Goal: Task Accomplishment & Management: Manage account settings

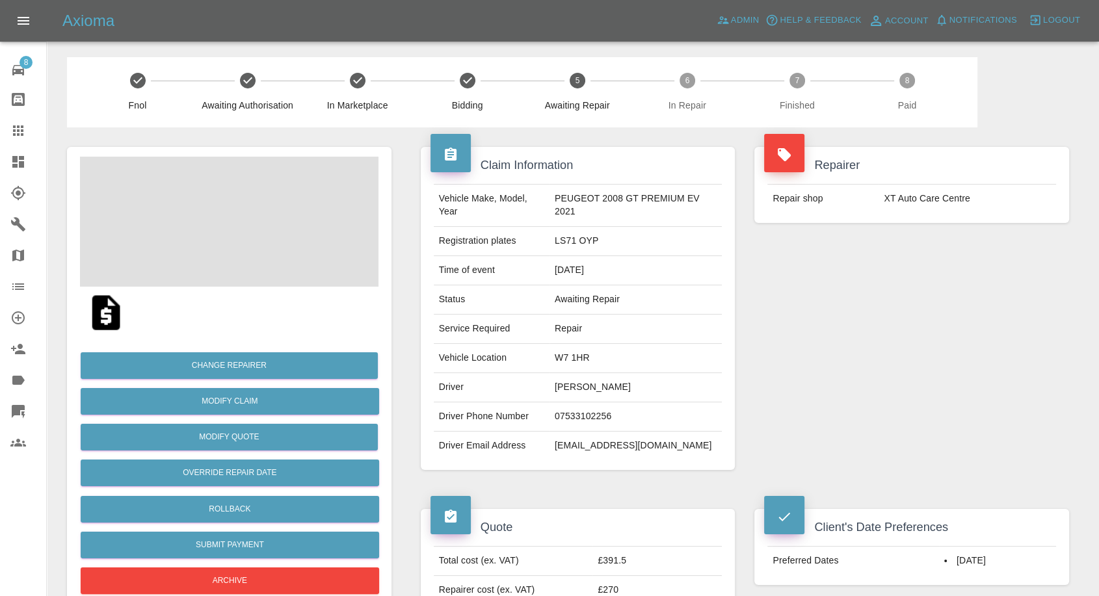
scroll to position [216, 0]
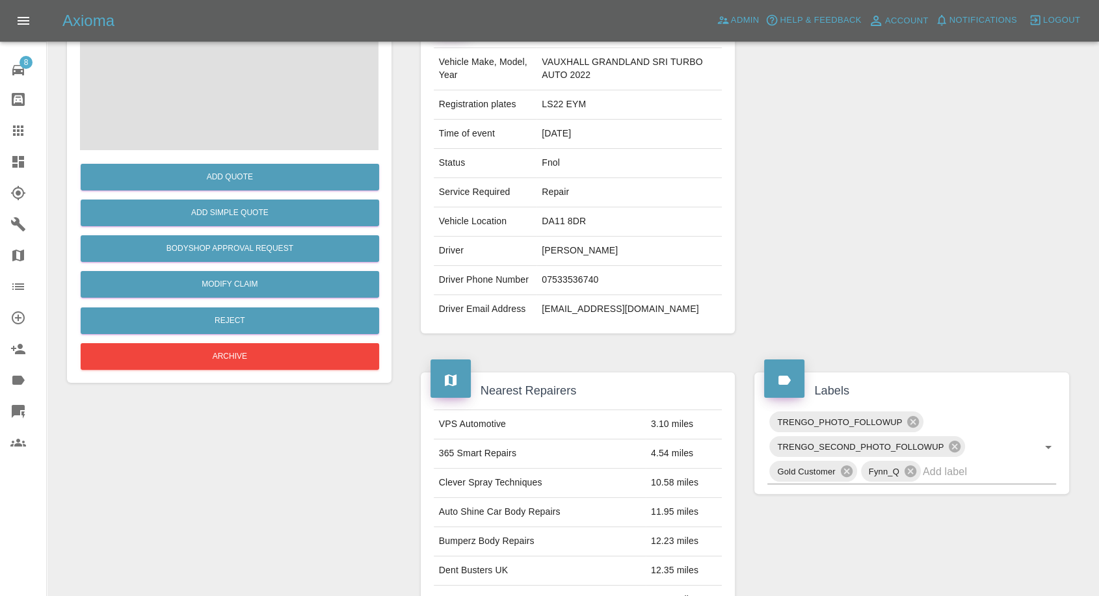
scroll to position [144, 0]
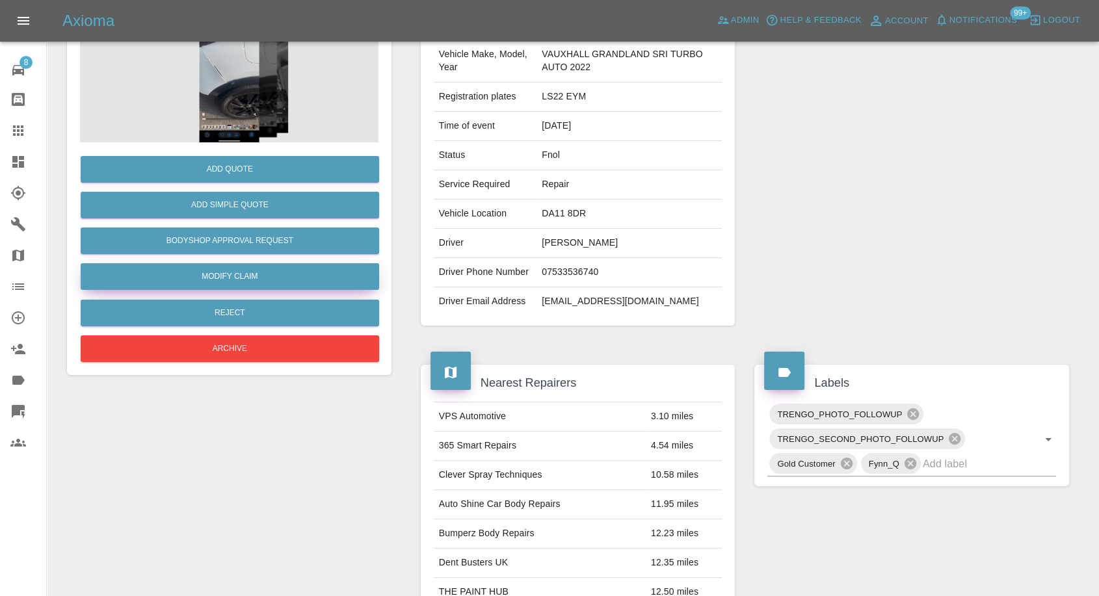
click at [226, 270] on link "Modify Claim" at bounding box center [230, 276] width 298 height 27
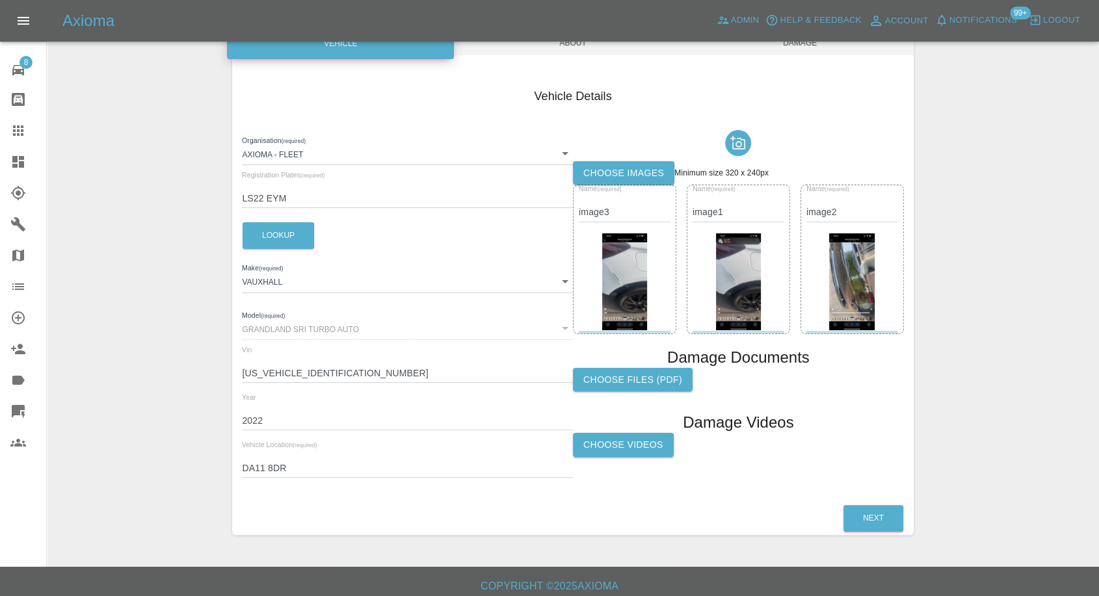
scroll to position [144, 0]
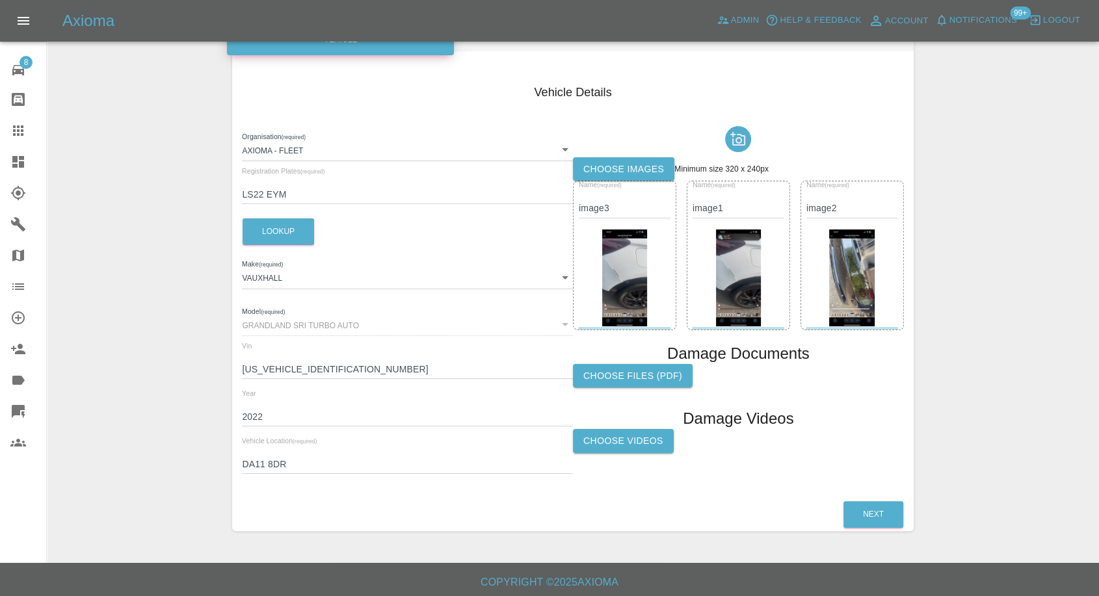
click at [629, 445] on label "Choose Videos" at bounding box center [623, 441] width 101 height 24
click at [0, 0] on input "Choose Videos" at bounding box center [0, 0] width 0 height 0
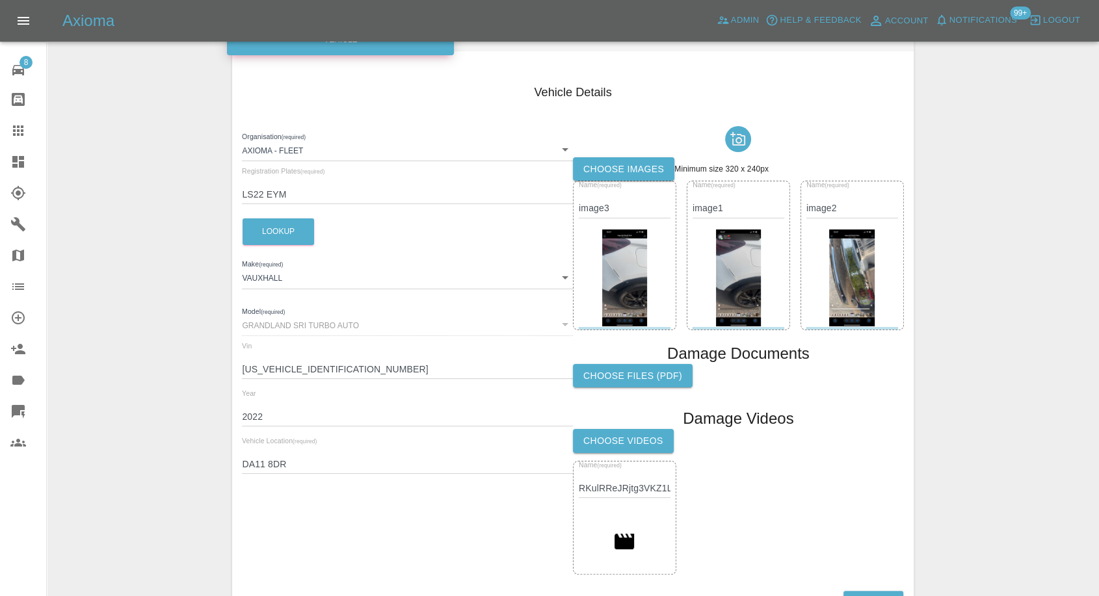
scroll to position [0, 0]
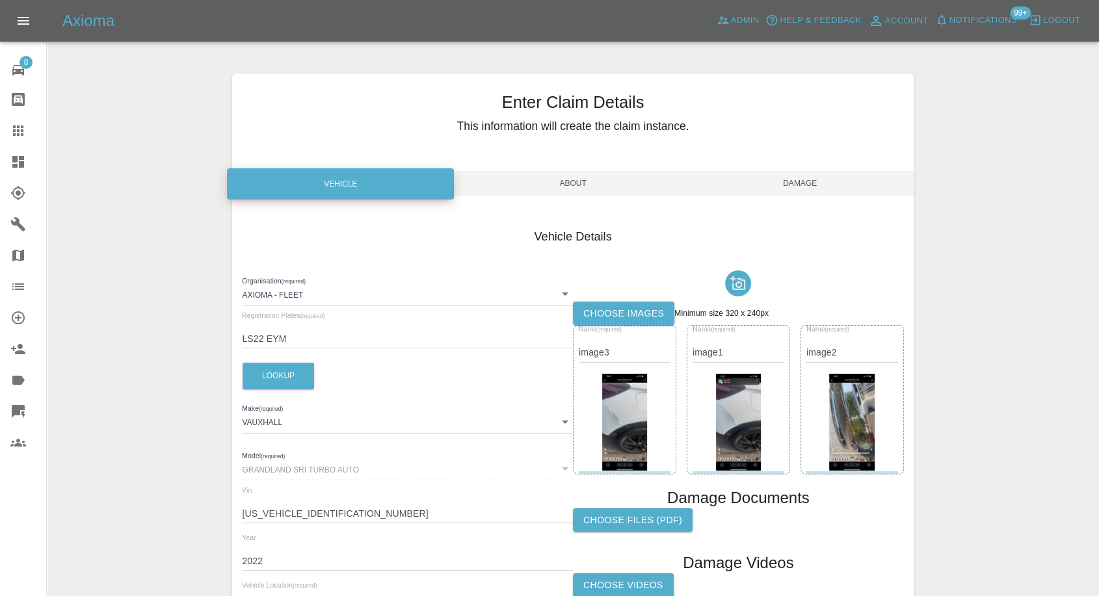
click at [817, 177] on span "Damage" at bounding box center [800, 183] width 227 height 25
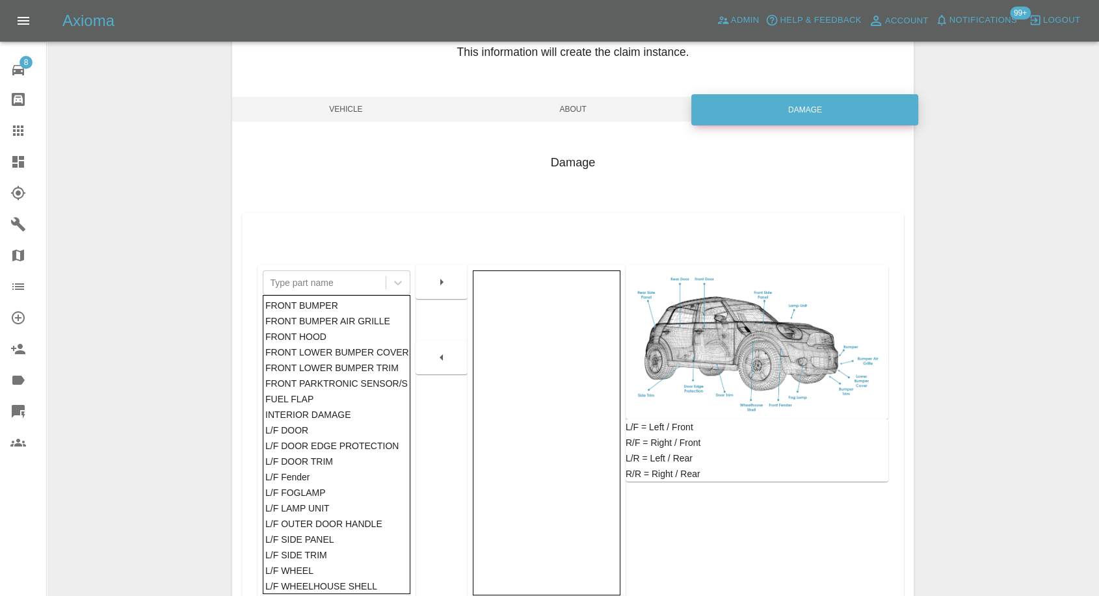
scroll to position [208, 0]
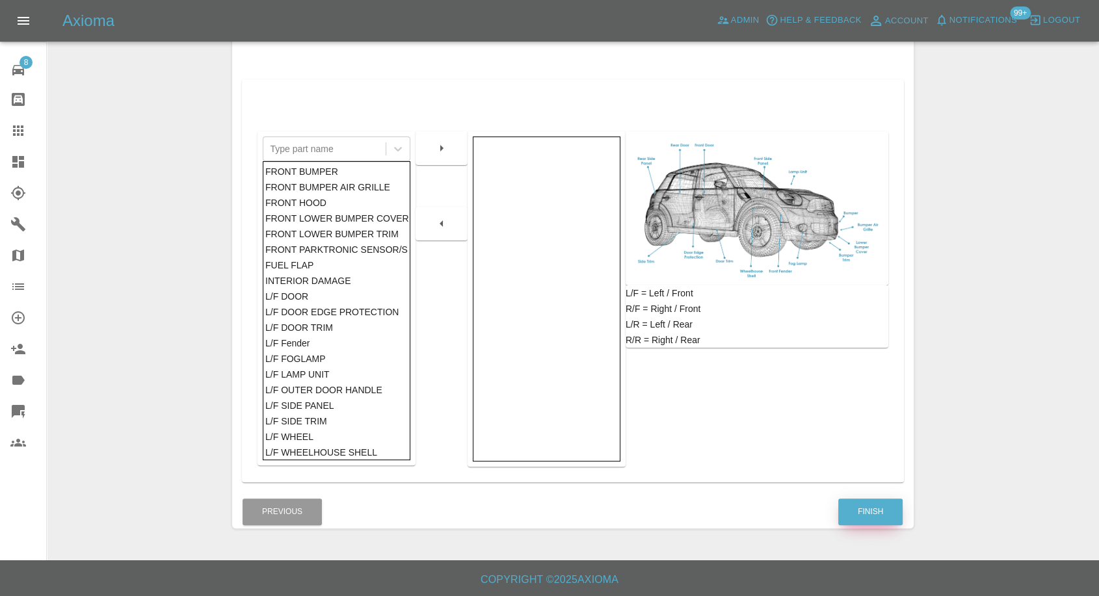
click at [872, 508] on button "Finish" at bounding box center [870, 512] width 64 height 27
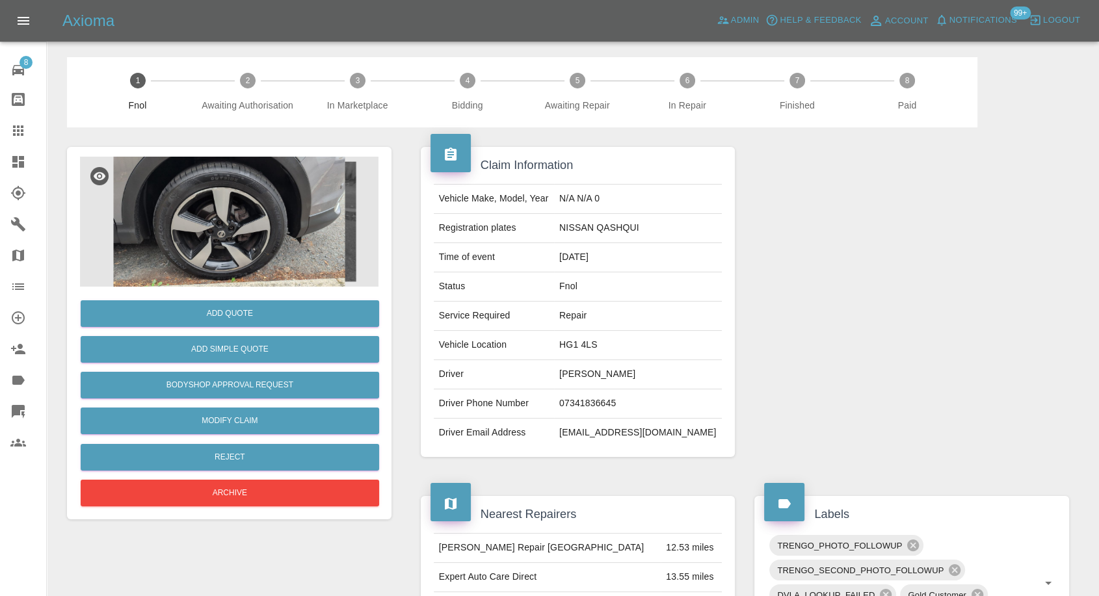
click at [190, 243] on img at bounding box center [229, 222] width 298 height 130
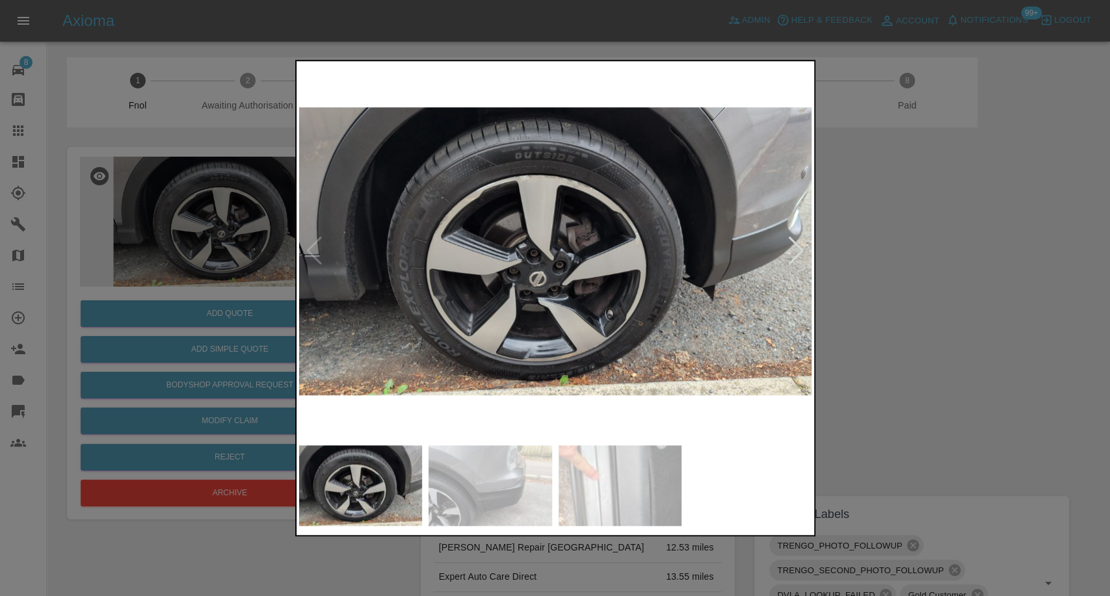
click at [462, 472] on img at bounding box center [490, 485] width 124 height 81
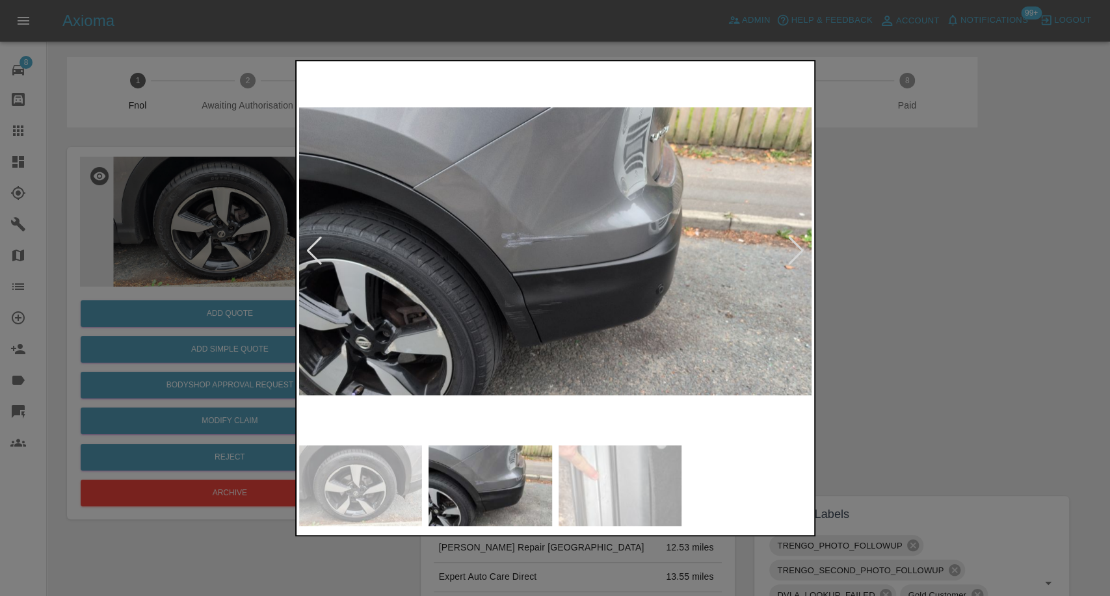
click at [625, 488] on img at bounding box center [620, 485] width 124 height 81
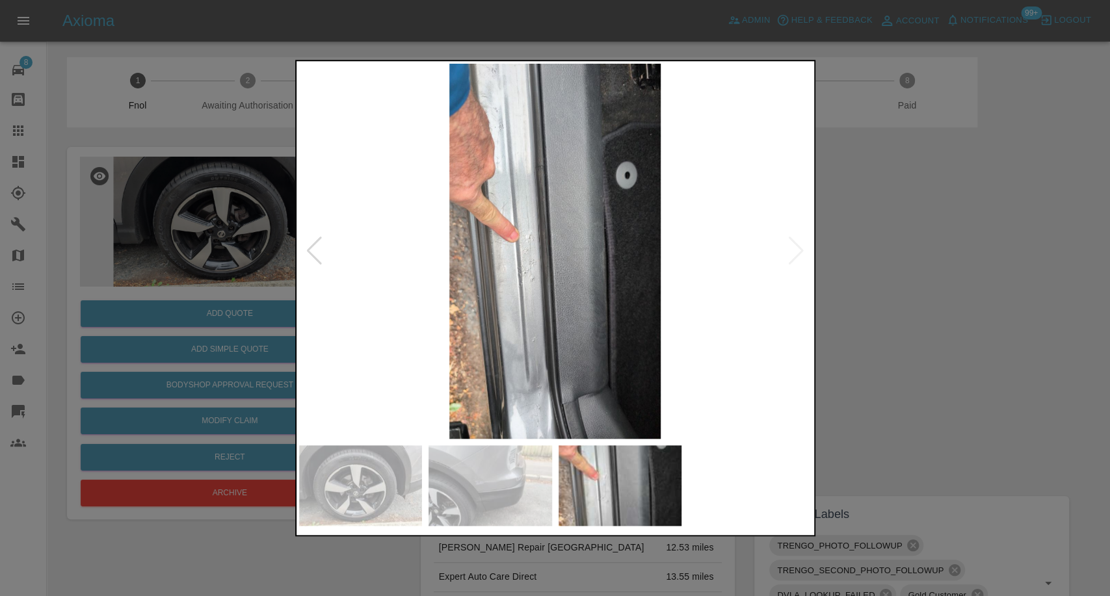
click at [1018, 337] on div at bounding box center [555, 298] width 1110 height 596
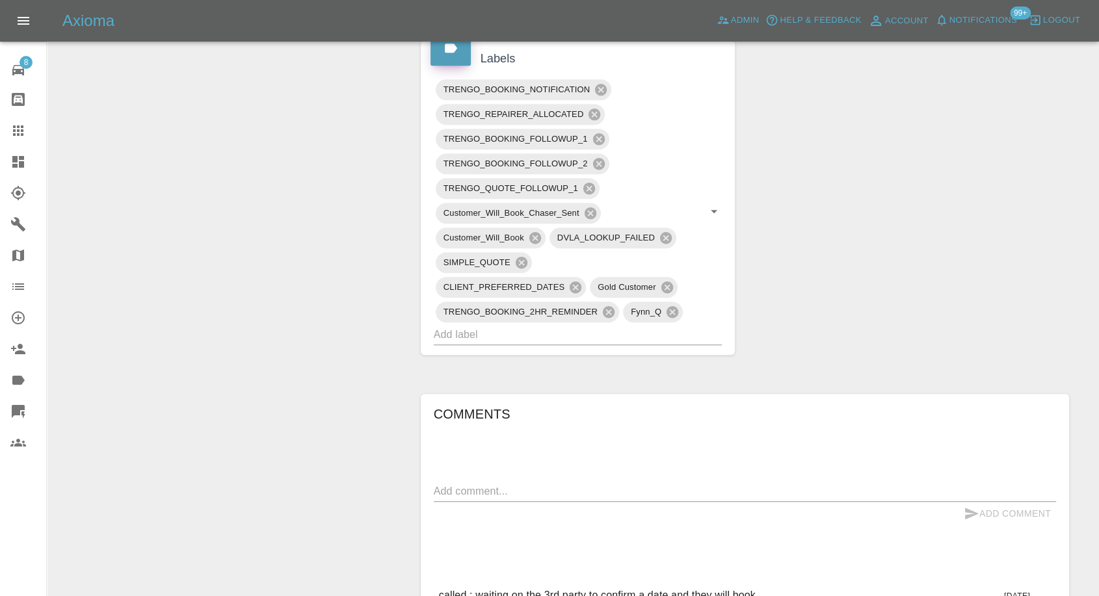
scroll to position [939, 0]
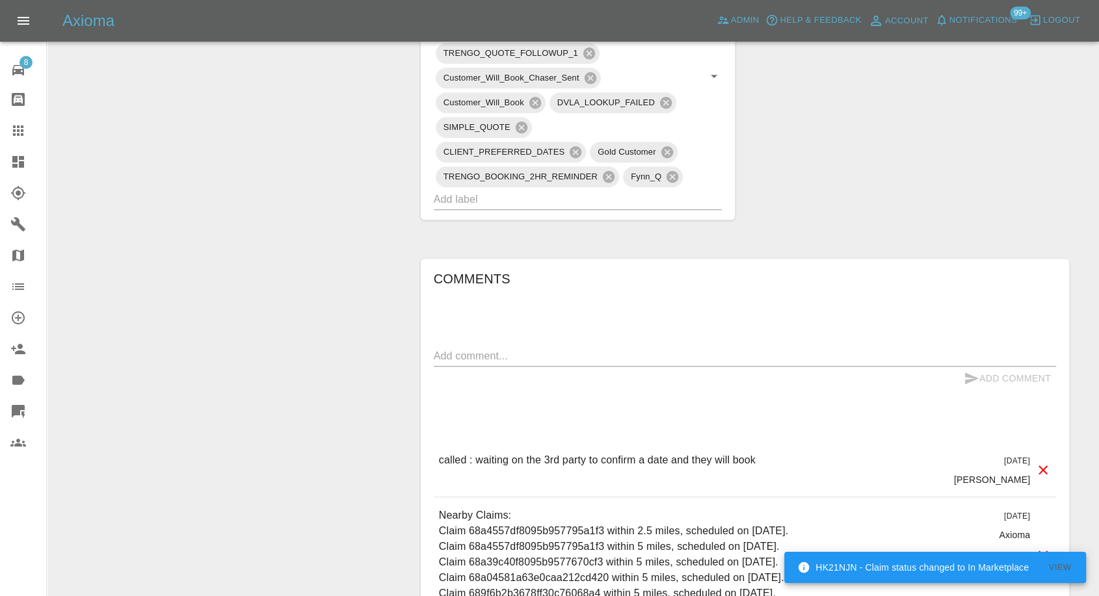
click at [463, 356] on textarea at bounding box center [745, 355] width 622 height 15
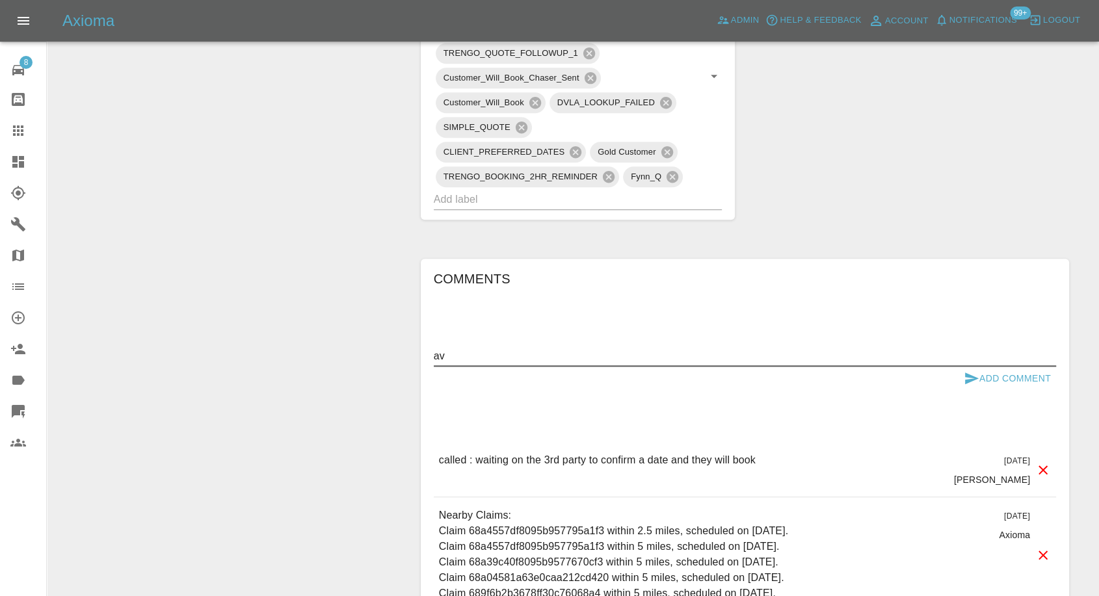
type textarea "a"
type textarea "dates after 20th september please"
click at [968, 374] on icon "submit" at bounding box center [972, 379] width 14 height 12
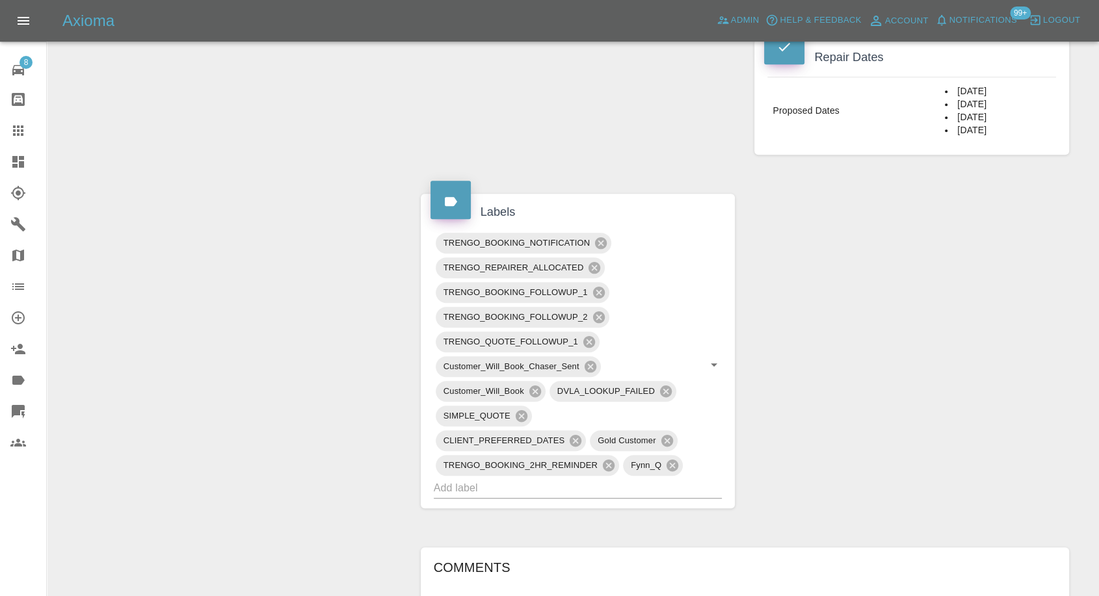
scroll to position [650, 0]
click at [598, 243] on icon at bounding box center [601, 243] width 12 height 12
click at [596, 290] on icon at bounding box center [599, 292] width 14 height 14
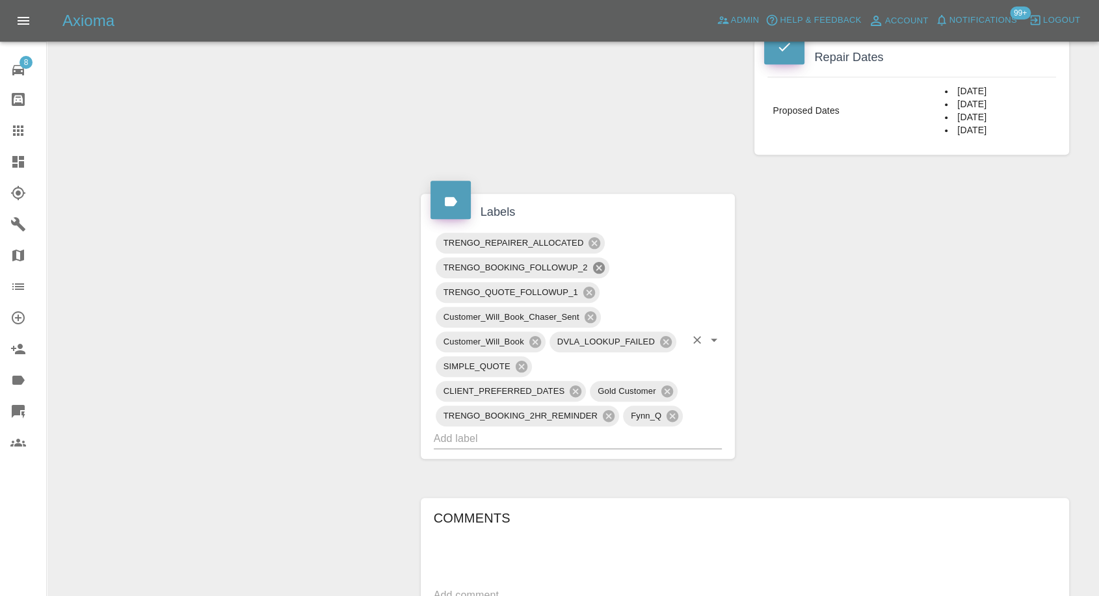
click at [597, 270] on icon at bounding box center [598, 268] width 12 height 12
click at [532, 334] on span "Customer_Will_Book" at bounding box center [484, 341] width 96 height 15
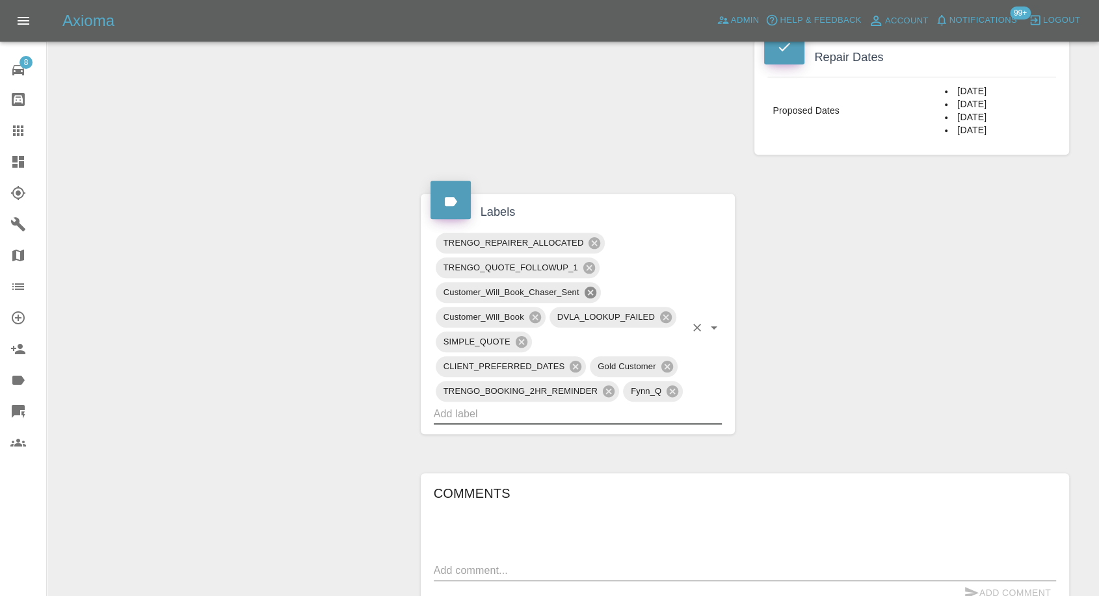
click at [592, 295] on icon at bounding box center [590, 293] width 12 height 12
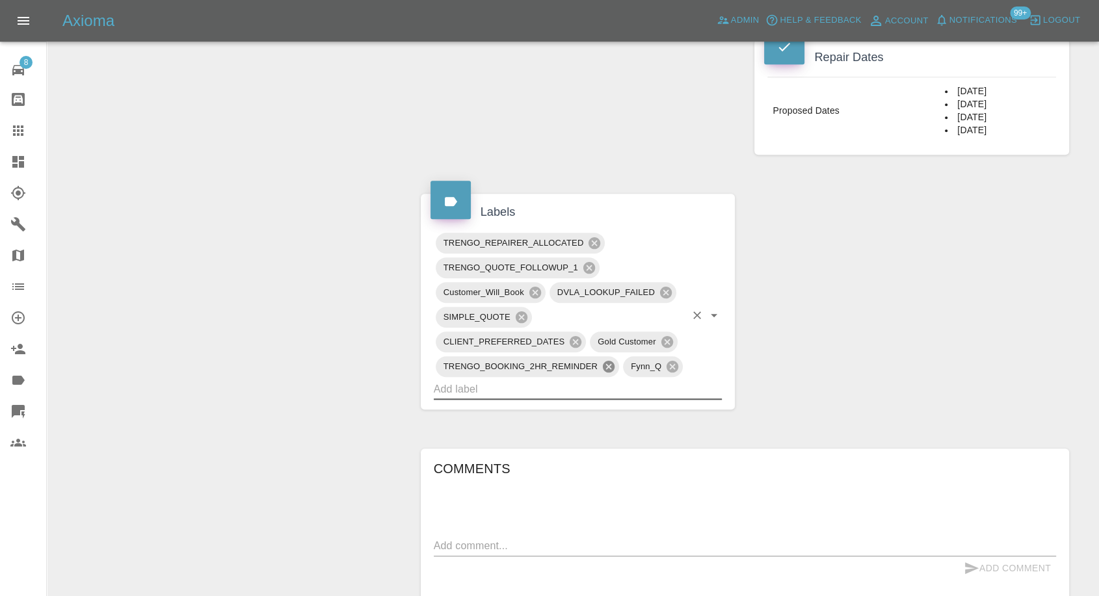
click at [603, 367] on icon at bounding box center [609, 367] width 12 height 12
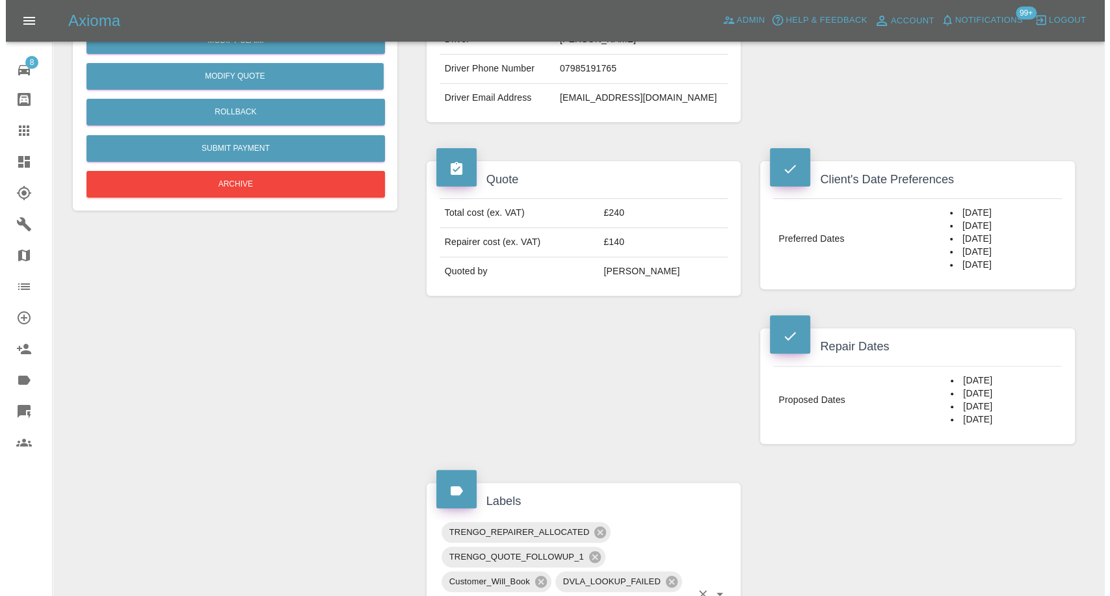
scroll to position [216, 0]
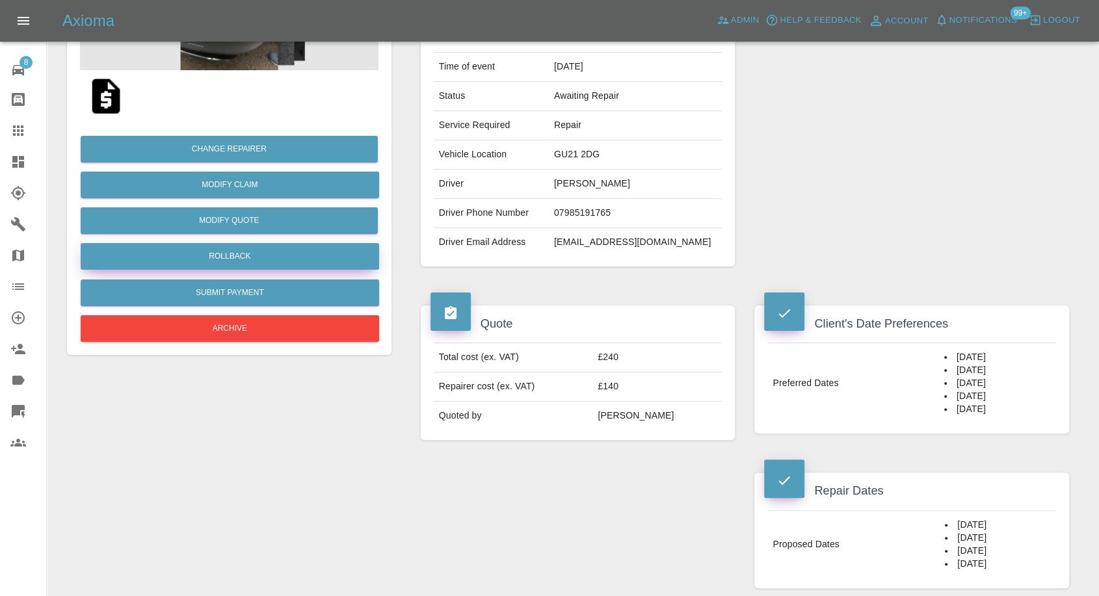
click at [222, 257] on button "Rollback" at bounding box center [230, 256] width 298 height 27
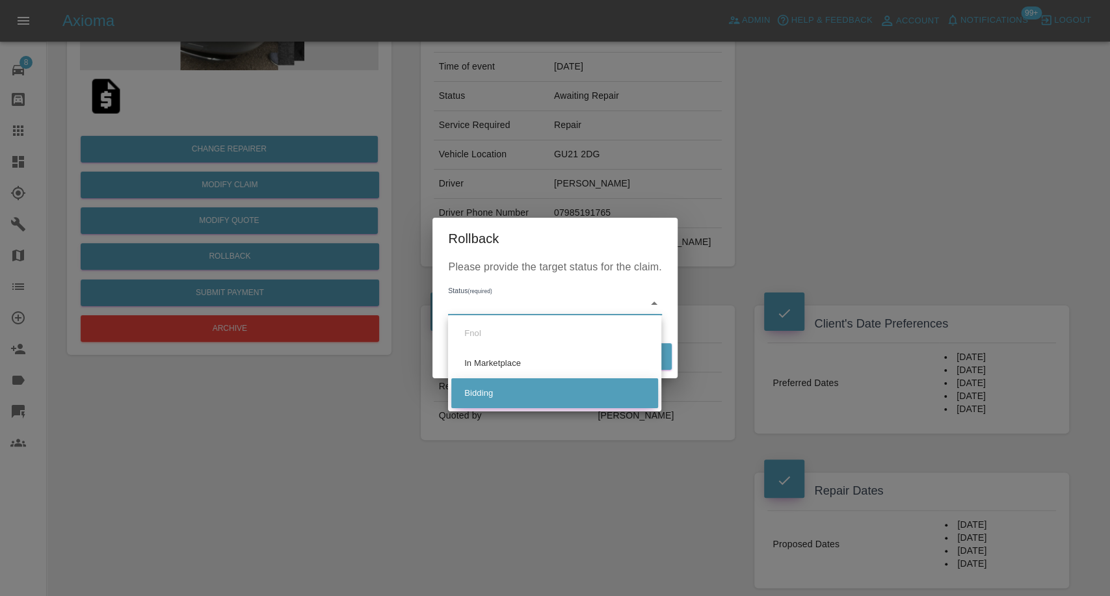
click at [489, 397] on li "Bidding" at bounding box center [554, 393] width 207 height 30
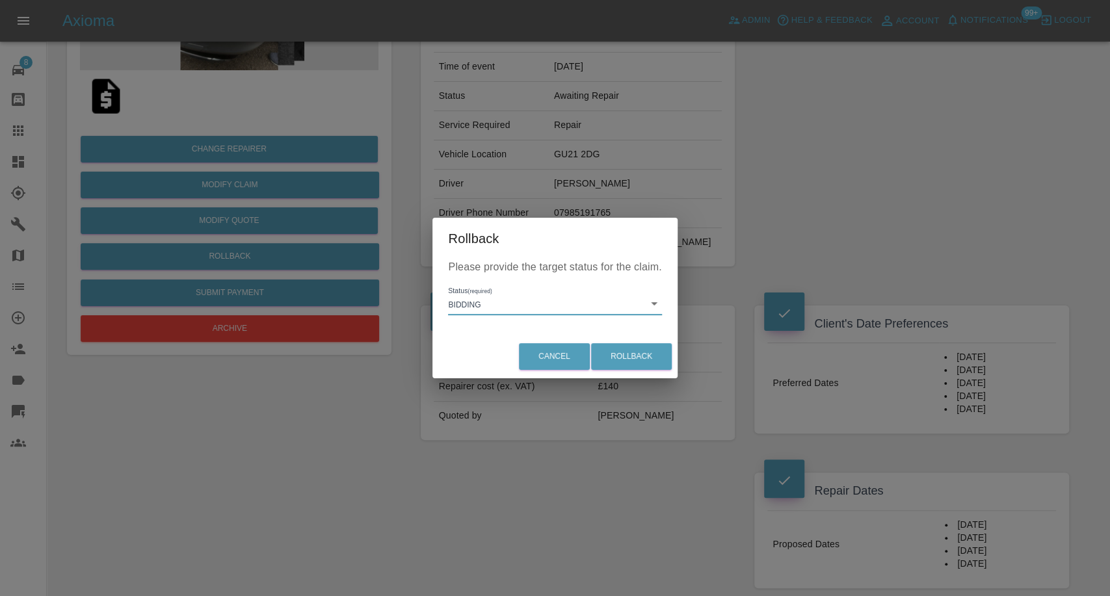
type input "bidding"
click at [616, 354] on button "Rollback" at bounding box center [631, 356] width 81 height 27
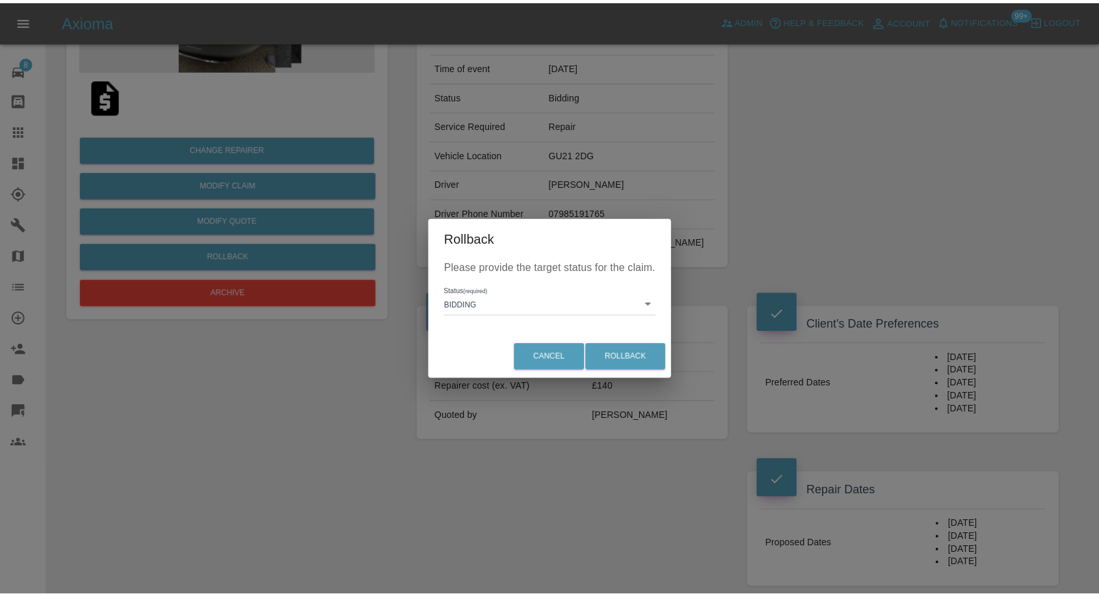
scroll to position [0, 0]
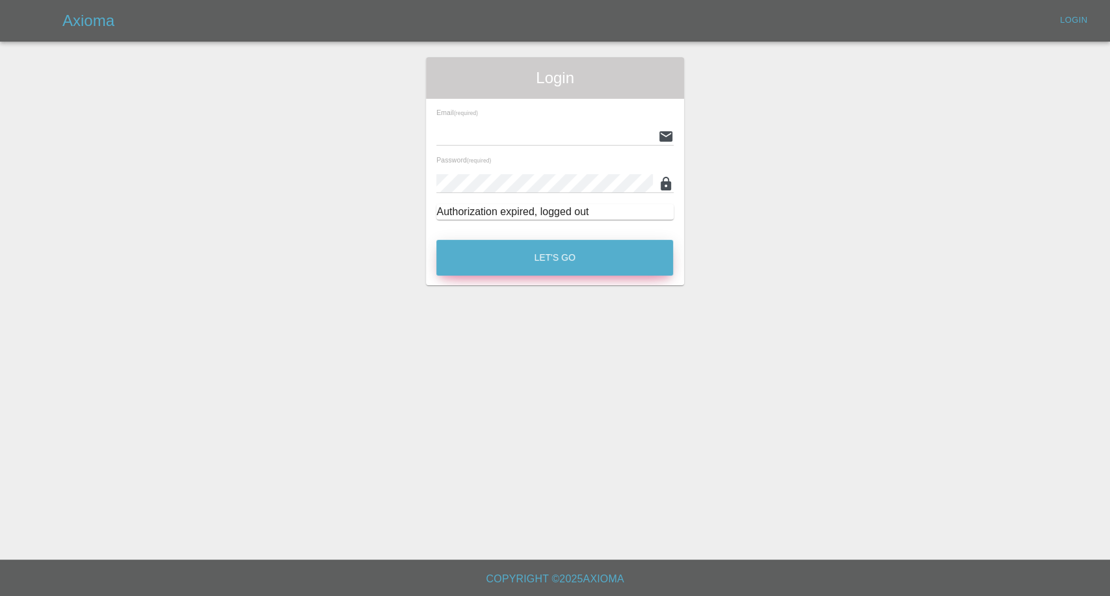
type input "[EMAIL_ADDRESS][DOMAIN_NAME]"
click at [569, 257] on button "Let's Go" at bounding box center [554, 258] width 237 height 36
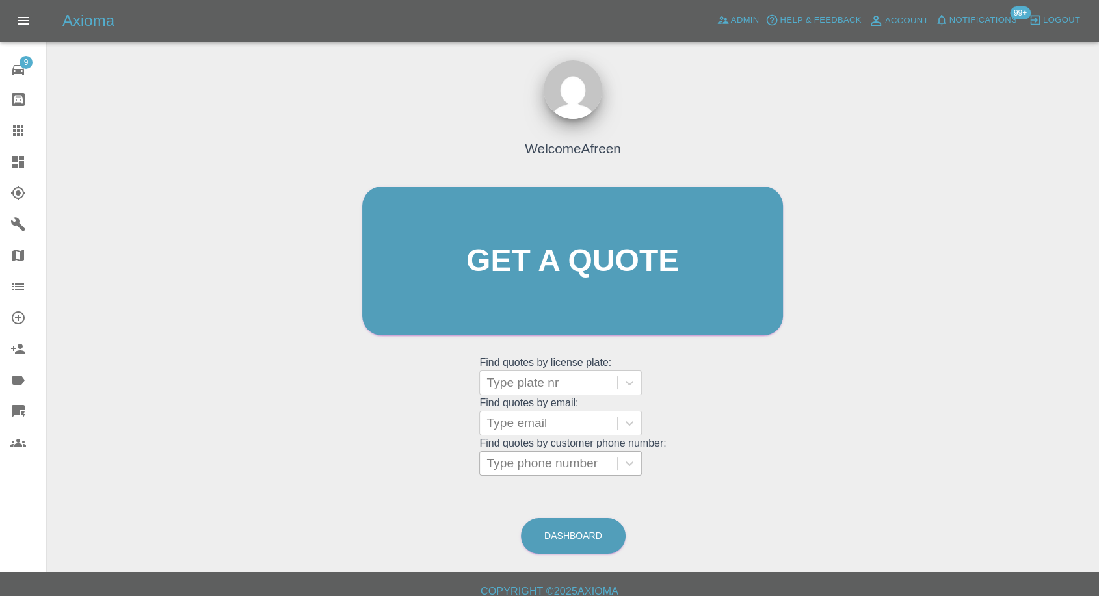
click at [523, 462] on div at bounding box center [548, 463] width 124 height 18
paste input "[PHONE_NUMBER]"
drag, startPoint x: 510, startPoint y: 464, endPoint x: 317, endPoint y: 467, distance: 193.8
click at [317, 467] on div "Welcome Afreen Get a quote Get a quote Find quotes by license plate: Type plate…" at bounding box center [572, 323] width 1031 height 467
type input "07969356042"
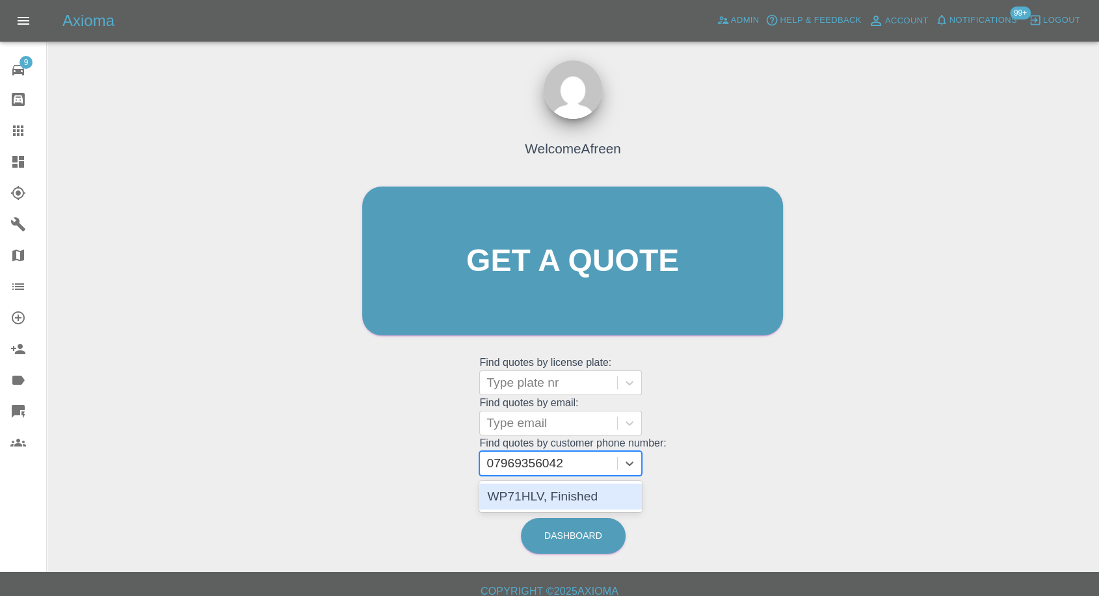
click at [607, 495] on div "WP71HLV, Finished" at bounding box center [560, 497] width 163 height 26
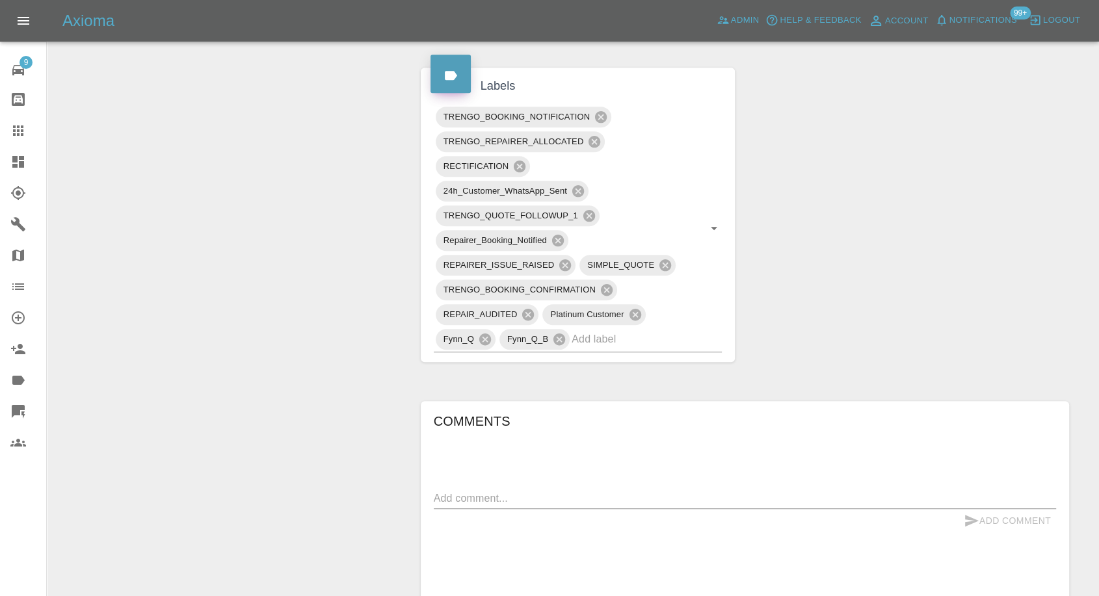
scroll to position [722, 0]
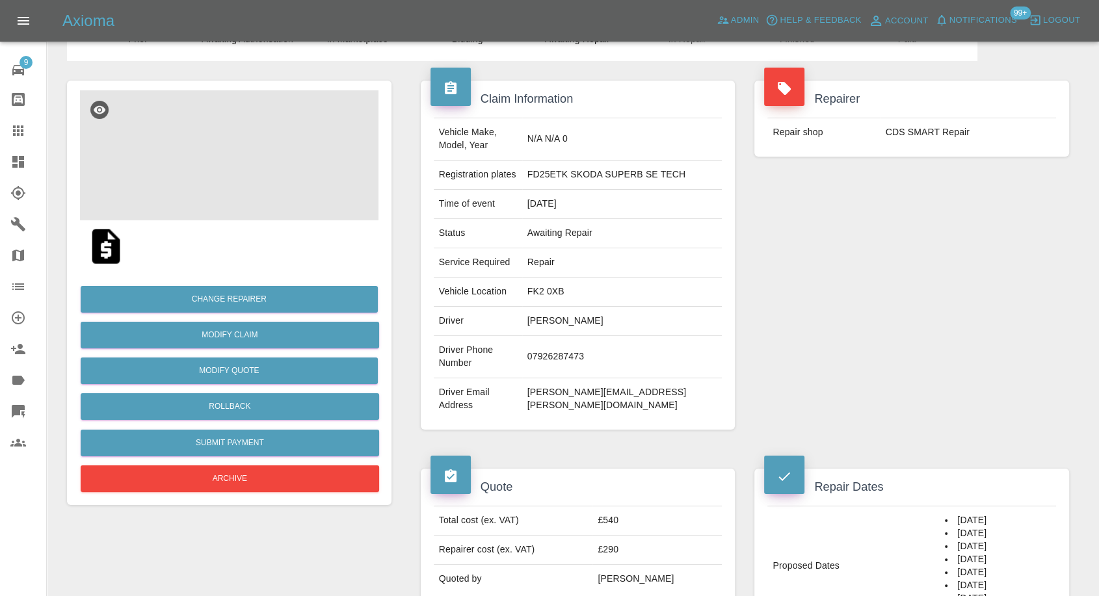
scroll to position [144, 0]
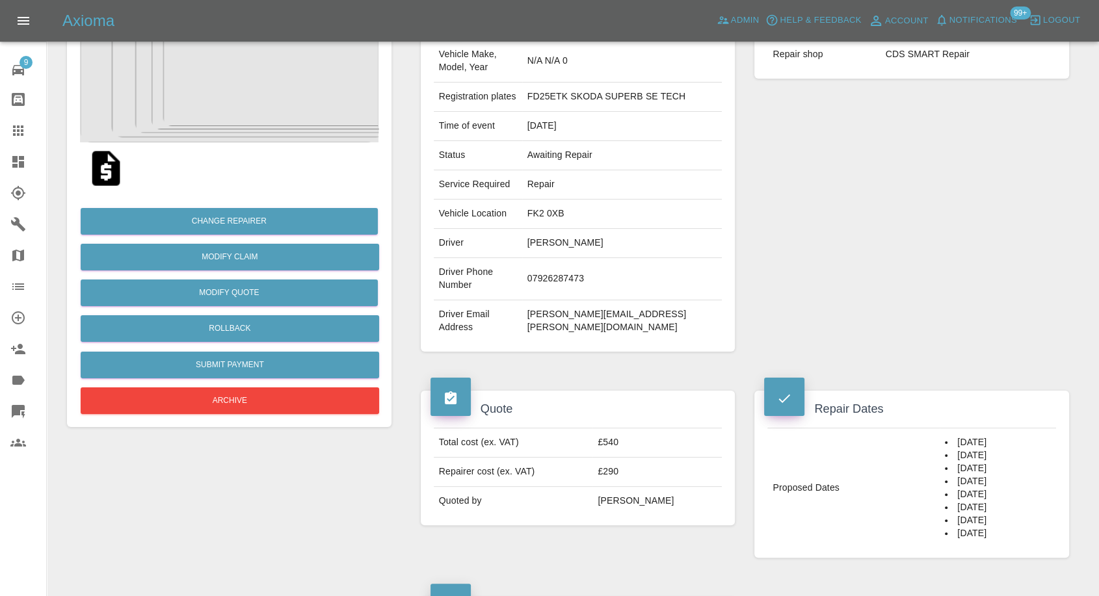
click at [646, 317] on td "[PERSON_NAME][EMAIL_ADDRESS][PERSON_NAME][DOMAIN_NAME]" at bounding box center [622, 321] width 200 height 42
copy div "[PERSON_NAME][EMAIL_ADDRESS][PERSON_NAME][DOMAIN_NAME]"
click at [577, 100] on td "FD25ETK SKODA SUPERB SE TECH" at bounding box center [622, 97] width 200 height 29
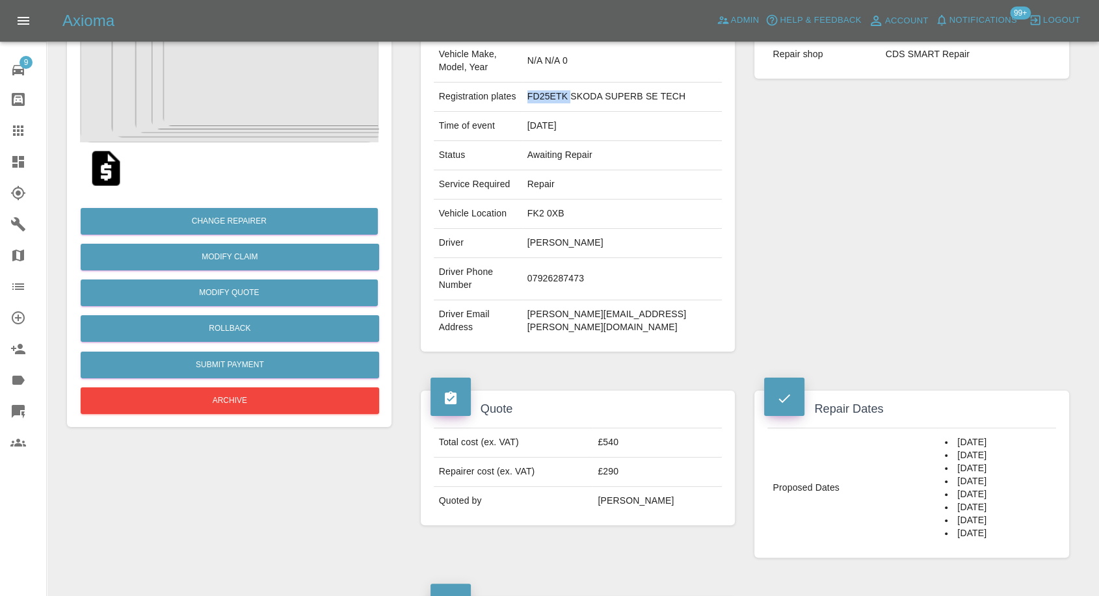
click at [577, 100] on td "FD25ETK SKODA SUPERB SE TECH" at bounding box center [622, 97] width 200 height 29
copy td "FD25ETK SKODA SUPERB SE TECH"
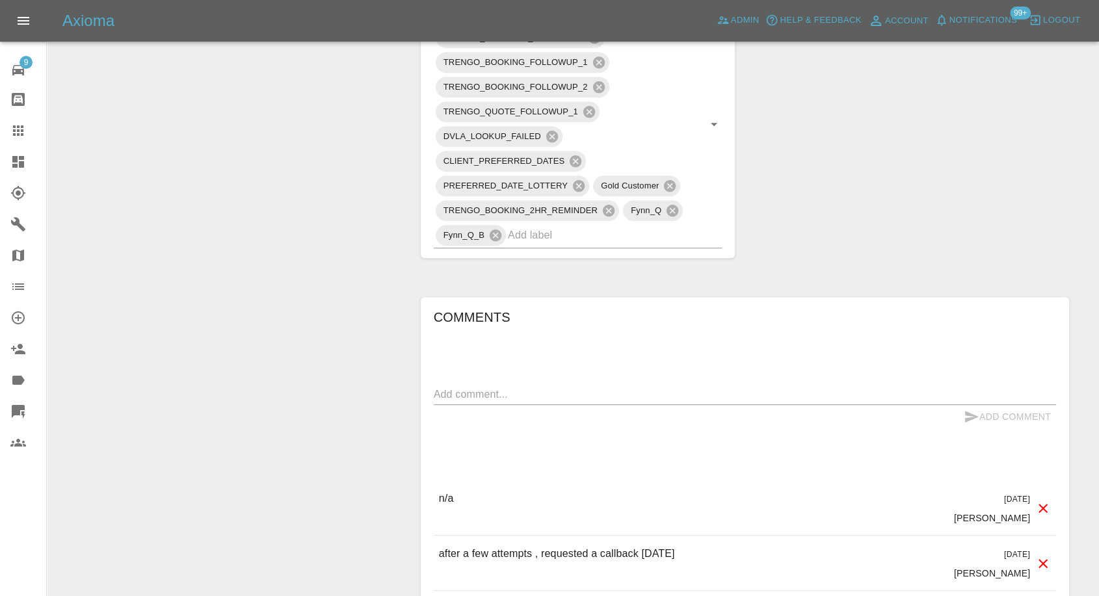
scroll to position [781, 0]
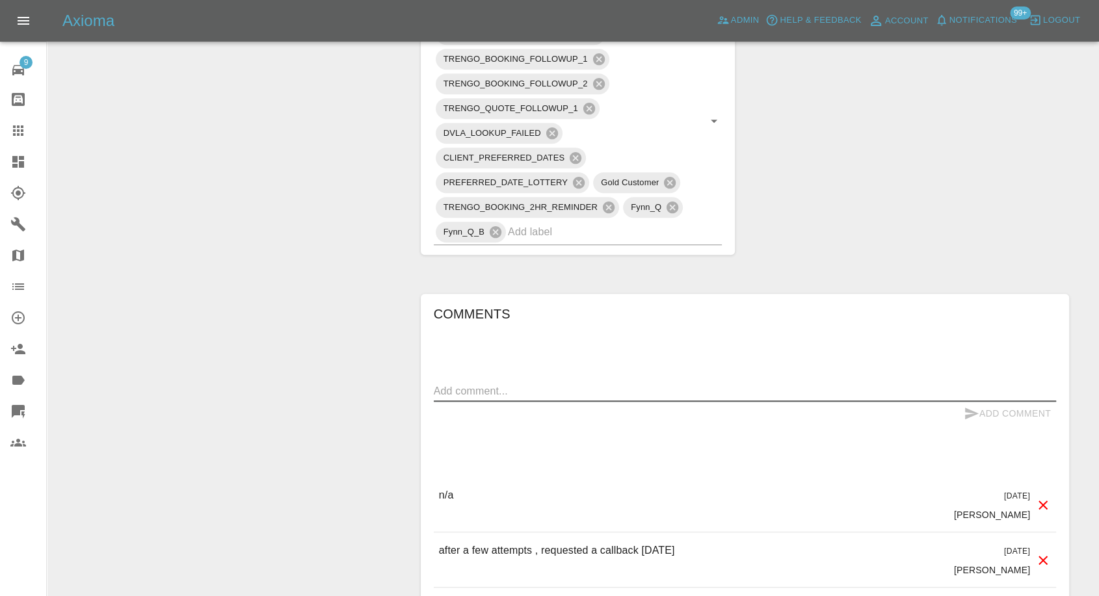
click at [609, 384] on textarea at bounding box center [745, 391] width 622 height 15
paste textarea "Just to remind you that I can't book until you have received payment from Rainw…"
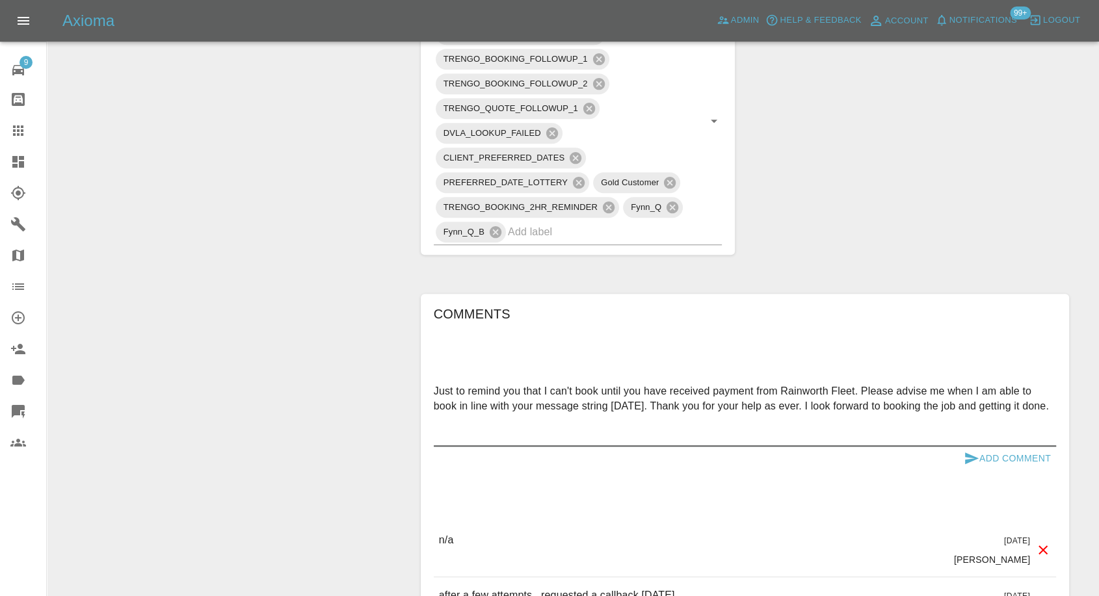
type textarea "Just to remind you that I can't book until you have received payment from Rainw…"
click at [969, 452] on icon "submit" at bounding box center [972, 458] width 14 height 12
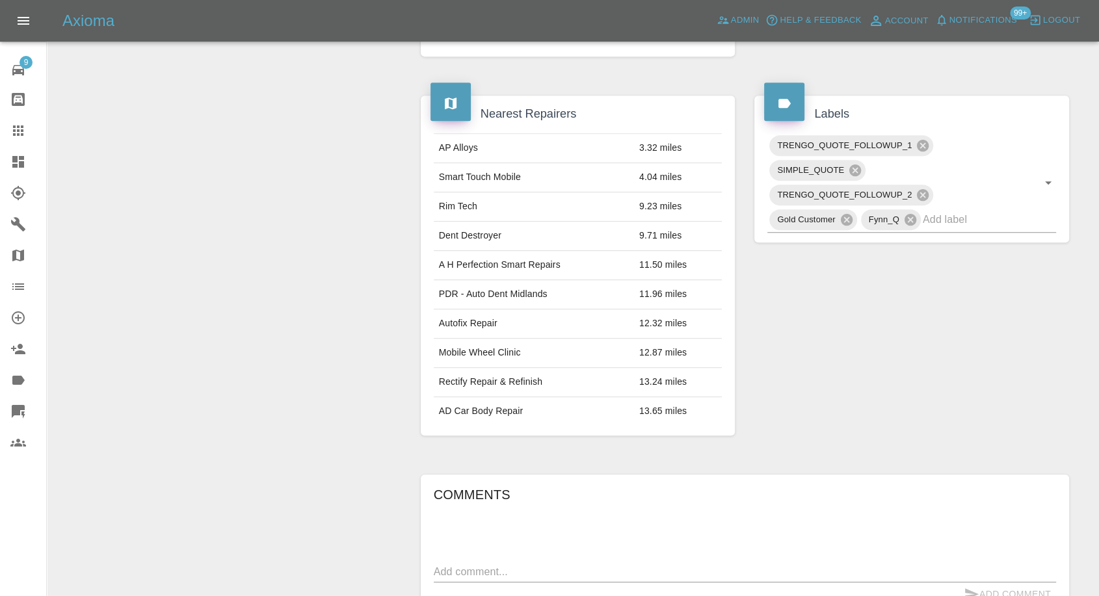
scroll to position [794, 0]
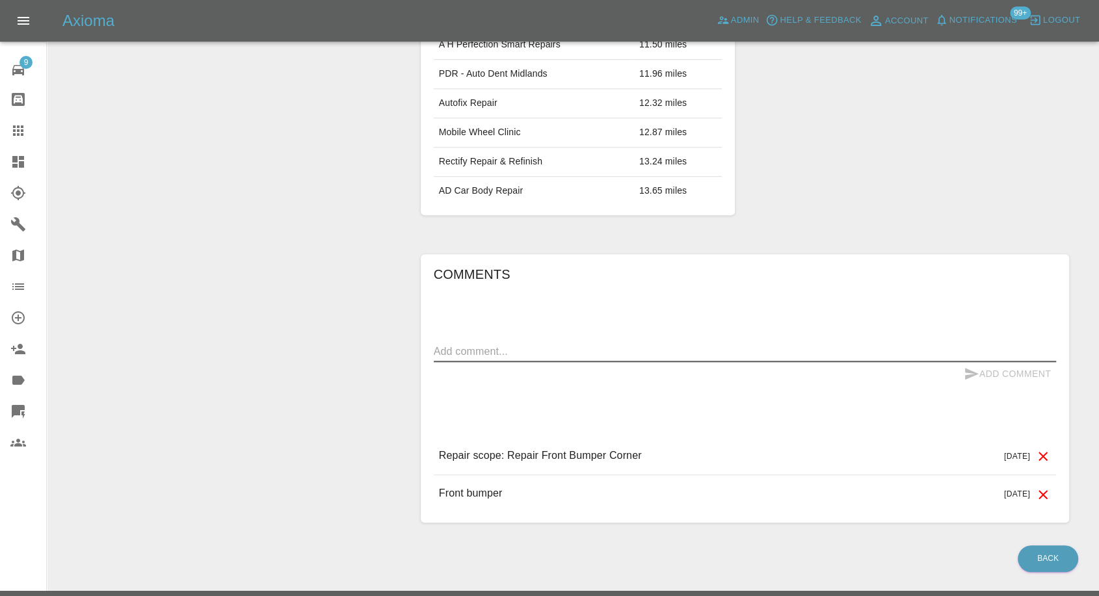
click at [599, 355] on textarea at bounding box center [745, 351] width 622 height 15
paste textarea "Yes I want it done but can’t do it till the 8th of September"
type textarea "Yes I want it done but can’t do it till the 8th of September"
click at [969, 376] on icon "submit" at bounding box center [972, 374] width 16 height 16
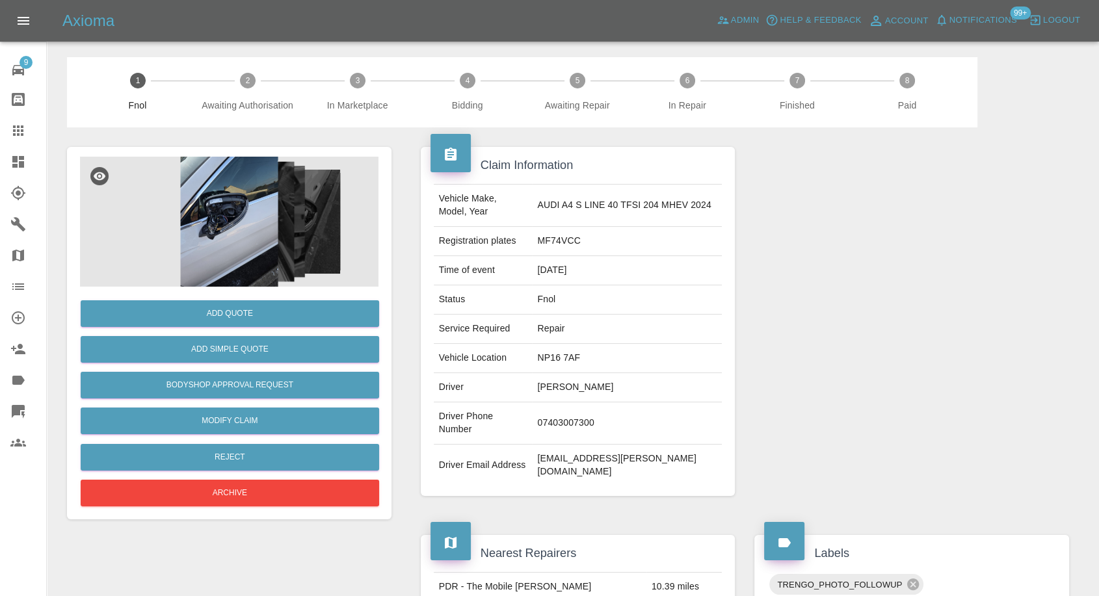
click at [220, 251] on img at bounding box center [229, 222] width 298 height 130
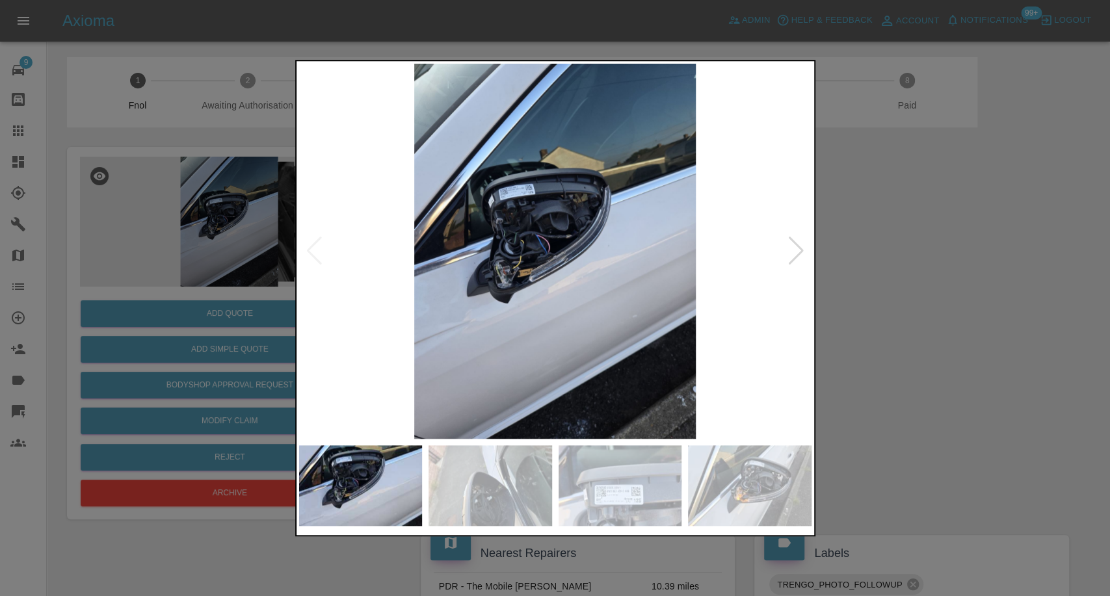
click at [476, 494] on img at bounding box center [490, 485] width 124 height 81
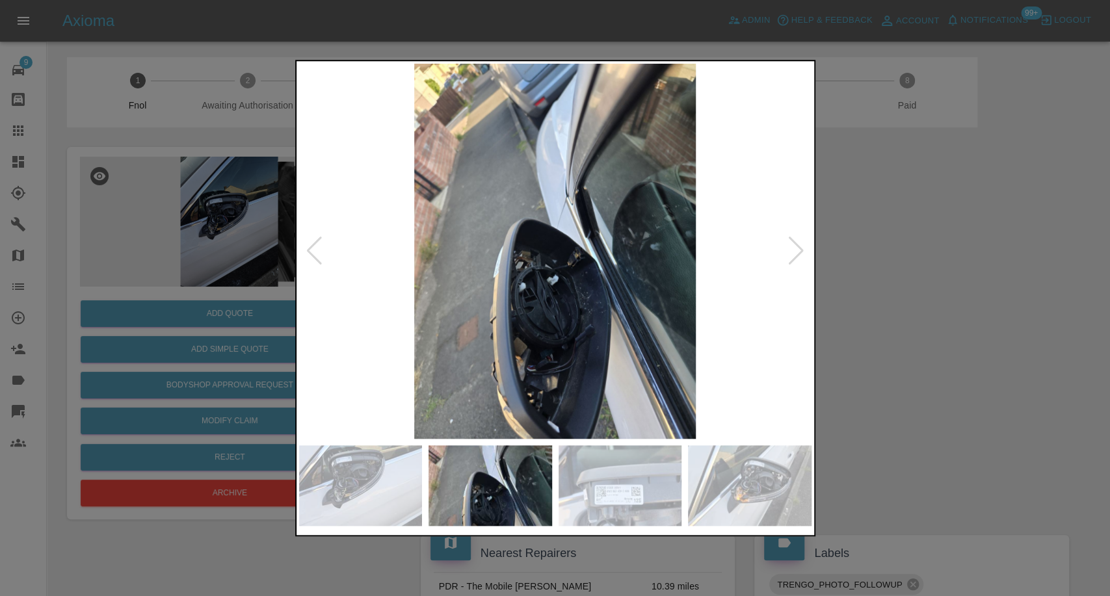
click at [595, 506] on img at bounding box center [620, 485] width 124 height 81
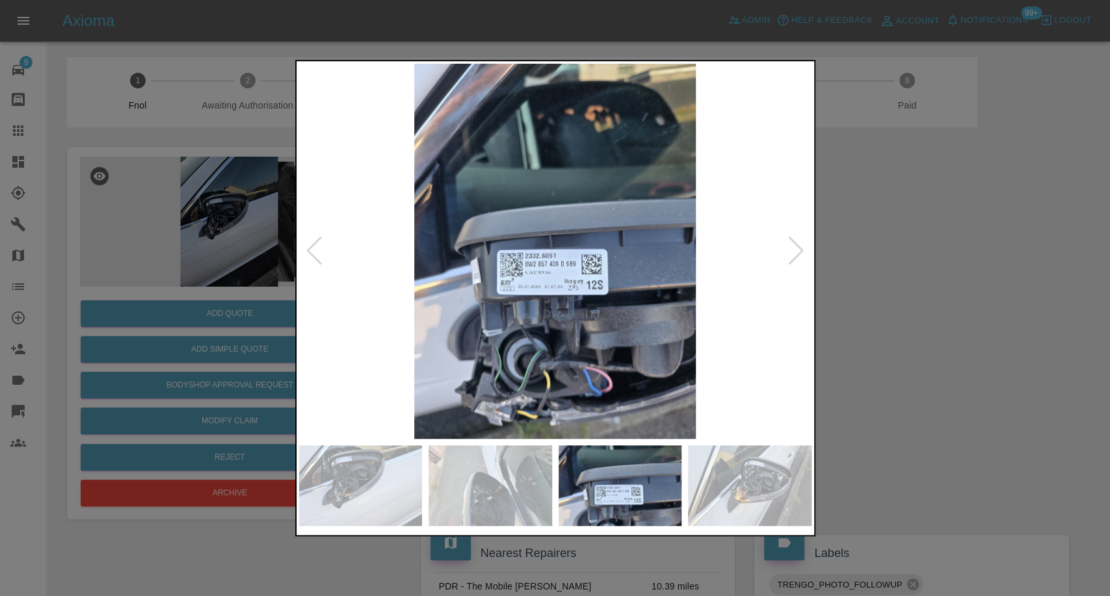
click at [752, 502] on img at bounding box center [750, 485] width 124 height 81
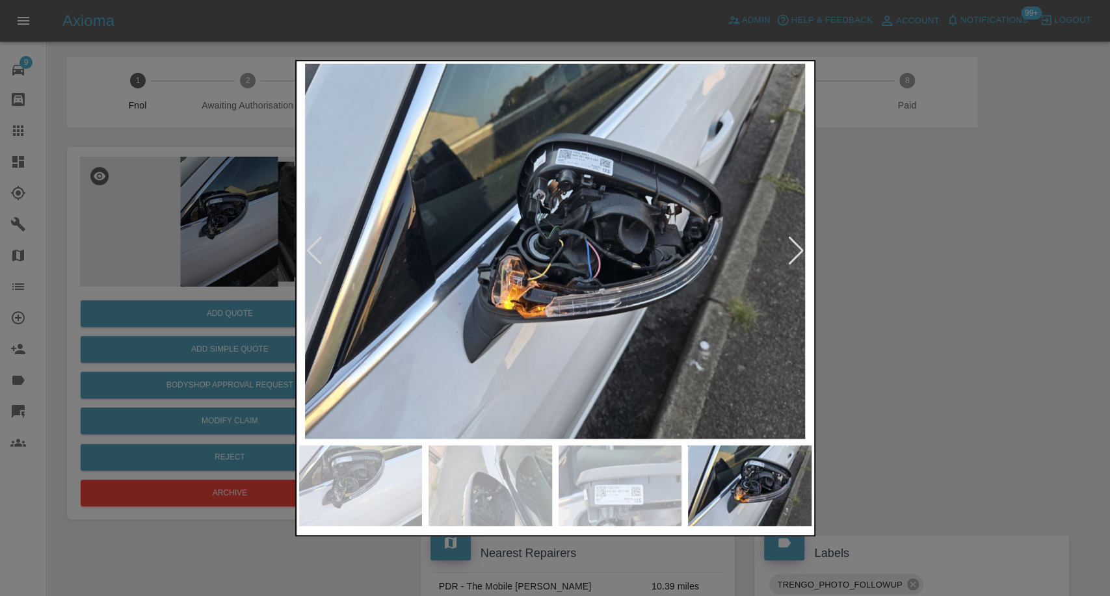
click at [795, 237] on div at bounding box center [796, 251] width 18 height 29
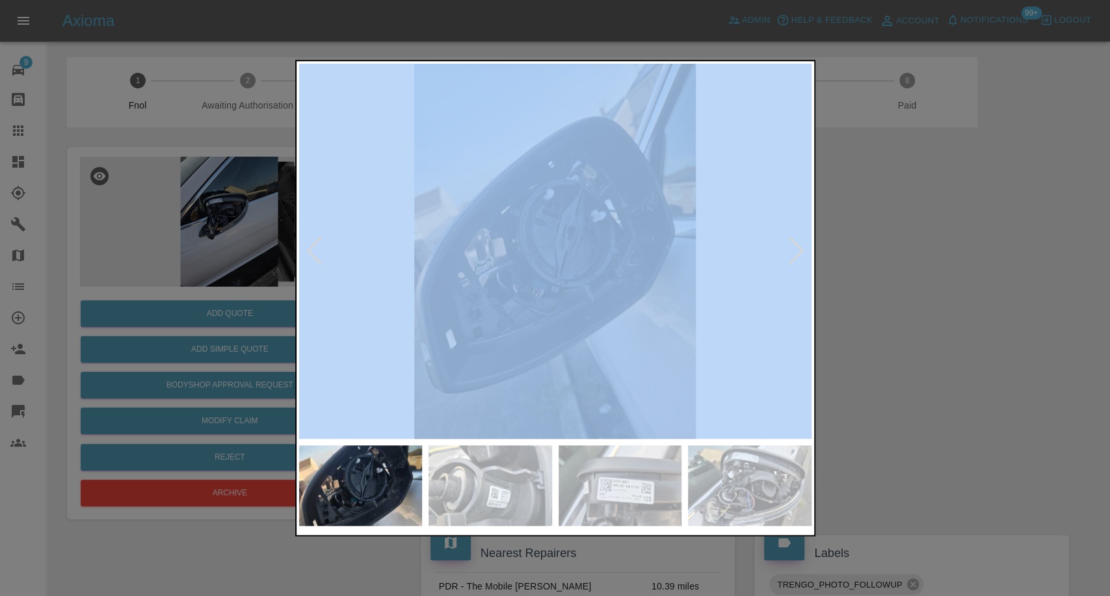
click at [795, 237] on div at bounding box center [796, 251] width 18 height 29
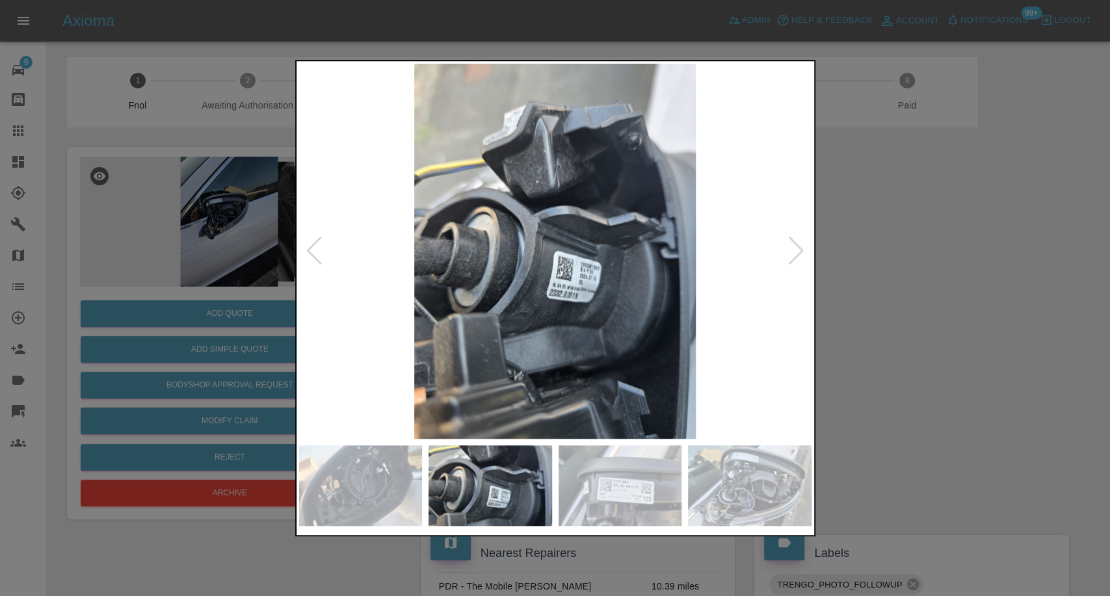
click at [795, 237] on div at bounding box center [796, 251] width 18 height 29
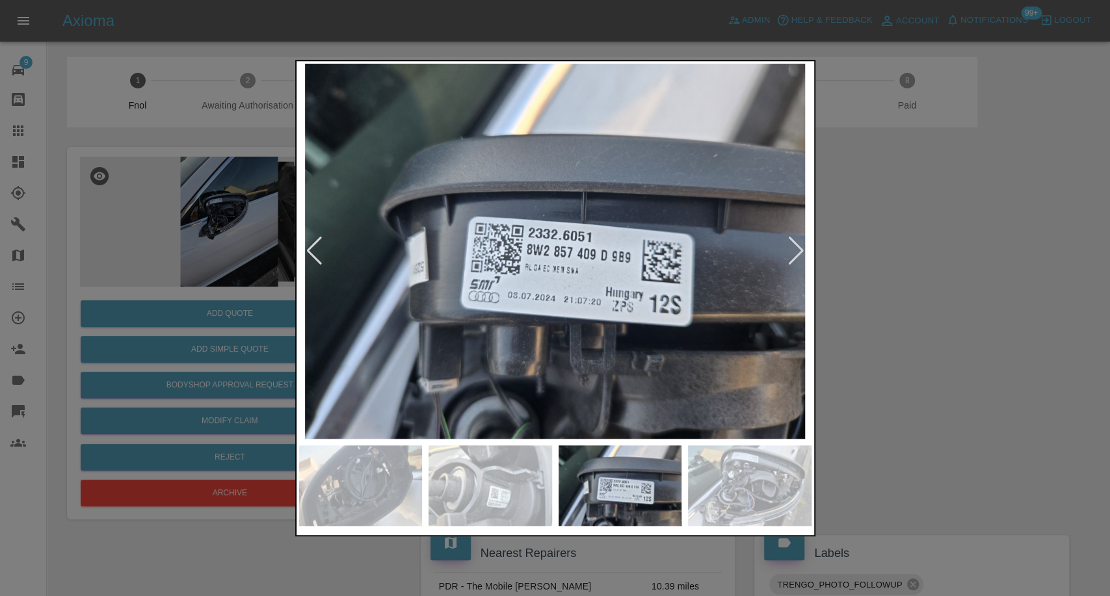
click at [795, 237] on div at bounding box center [796, 251] width 18 height 29
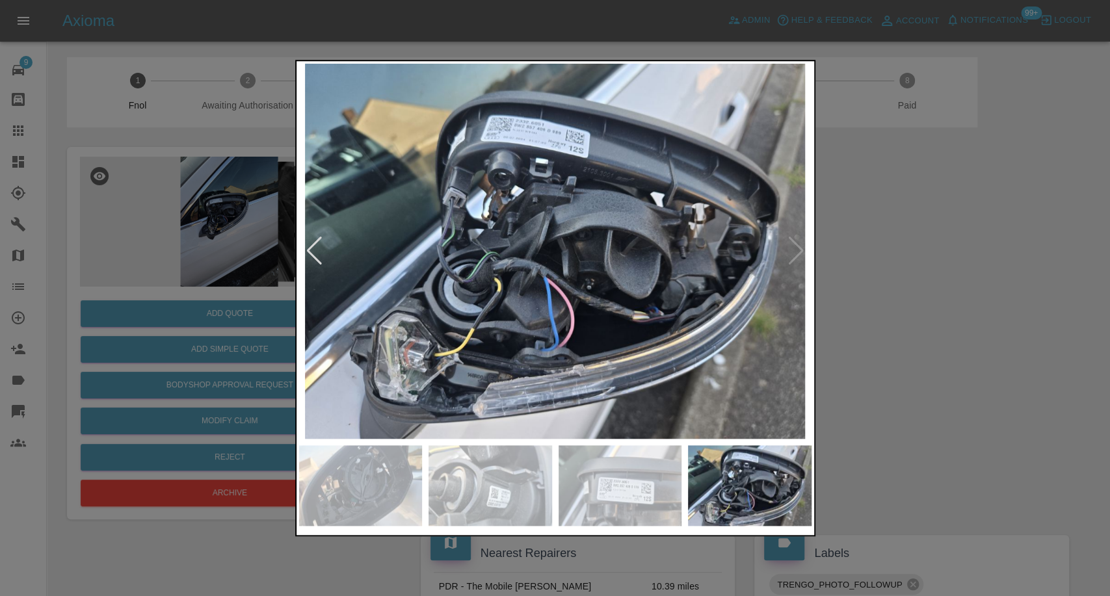
click at [795, 237] on img at bounding box center [555, 251] width 512 height 375
click at [913, 260] on div at bounding box center [555, 298] width 1110 height 596
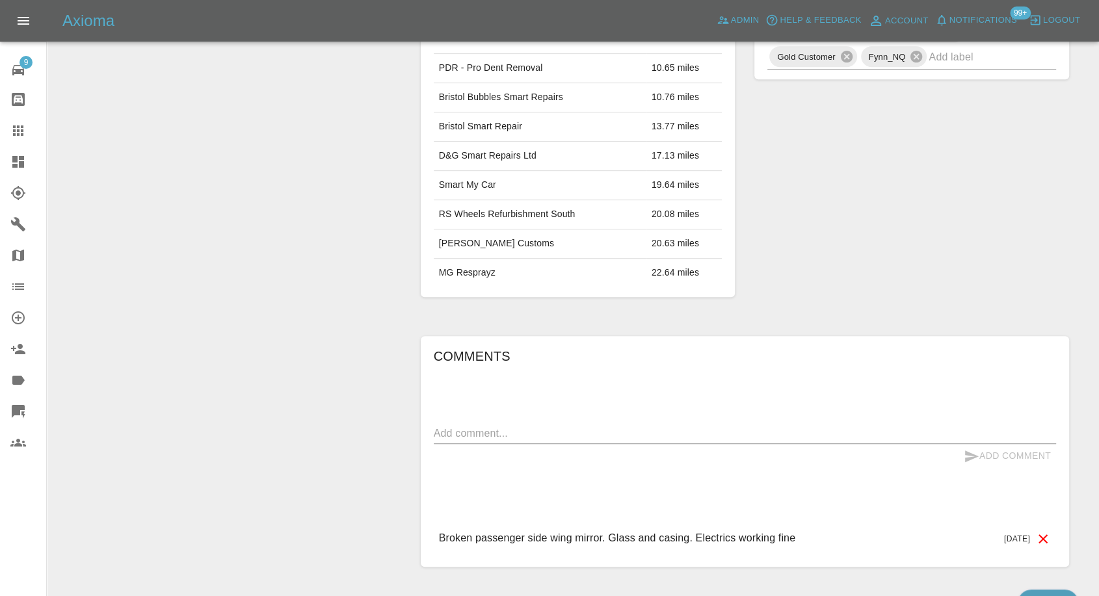
scroll to position [625, 0]
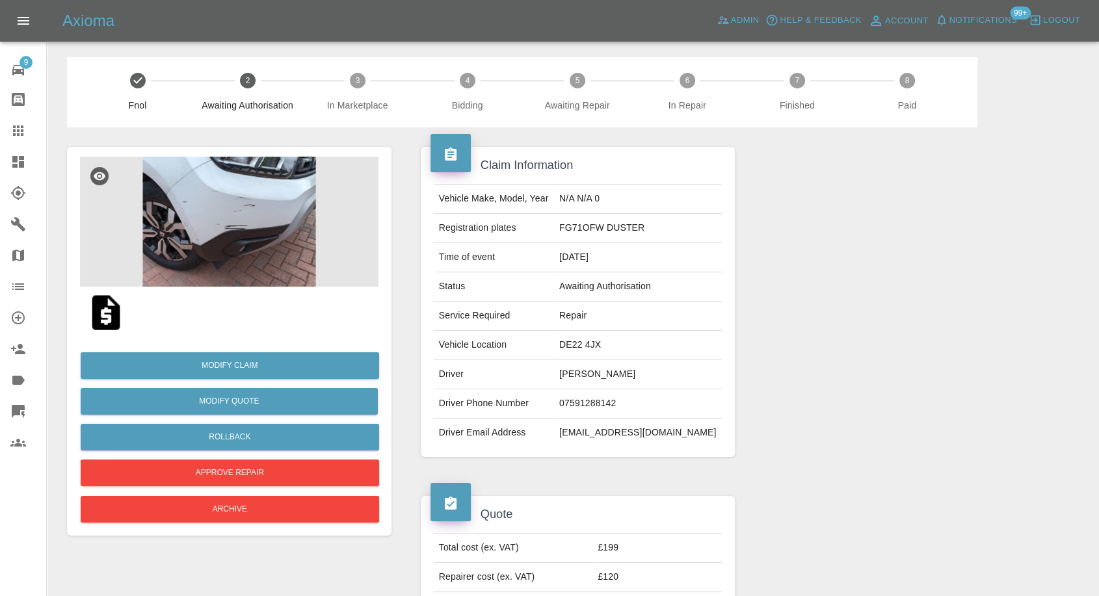
click at [281, 205] on img at bounding box center [229, 222] width 298 height 130
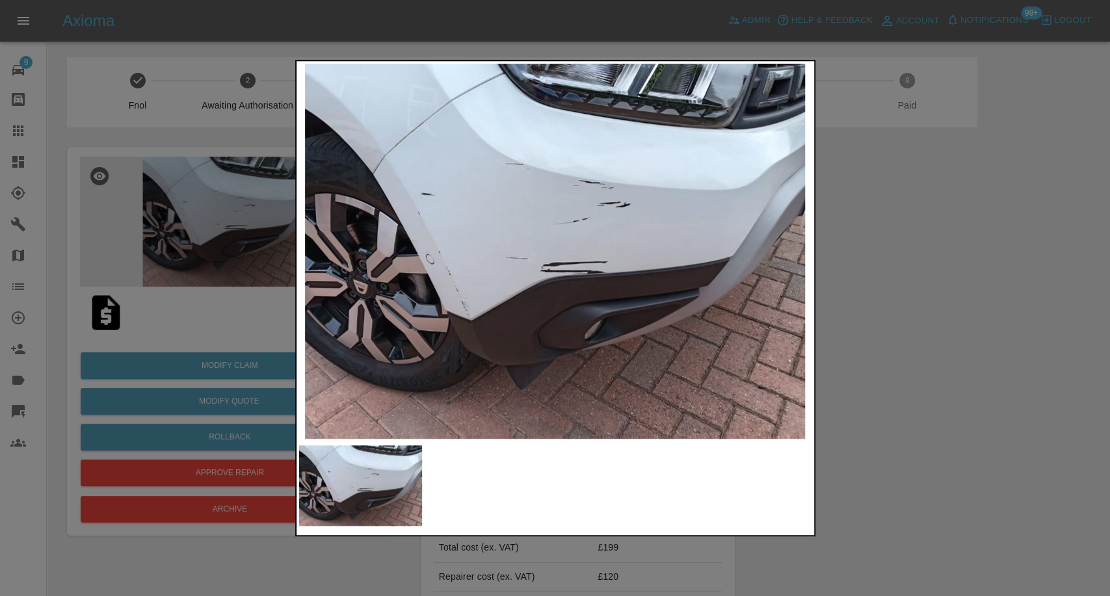
drag, startPoint x: 928, startPoint y: 373, endPoint x: 392, endPoint y: 7, distance: 648.8
click at [928, 372] on div at bounding box center [555, 298] width 1110 height 596
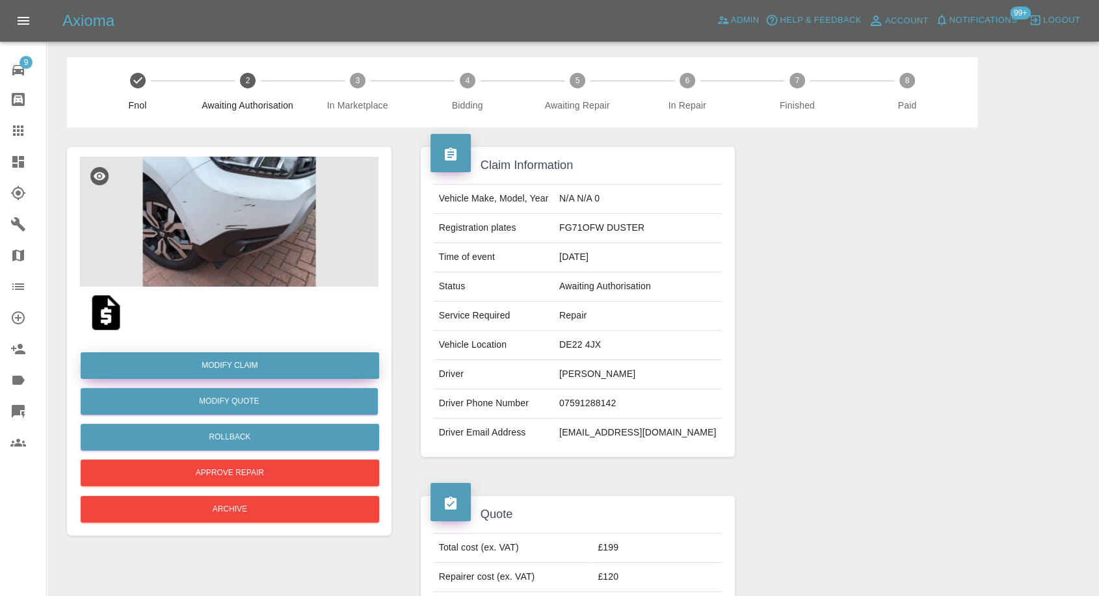
click at [237, 365] on link "Modify Claim" at bounding box center [230, 365] width 298 height 27
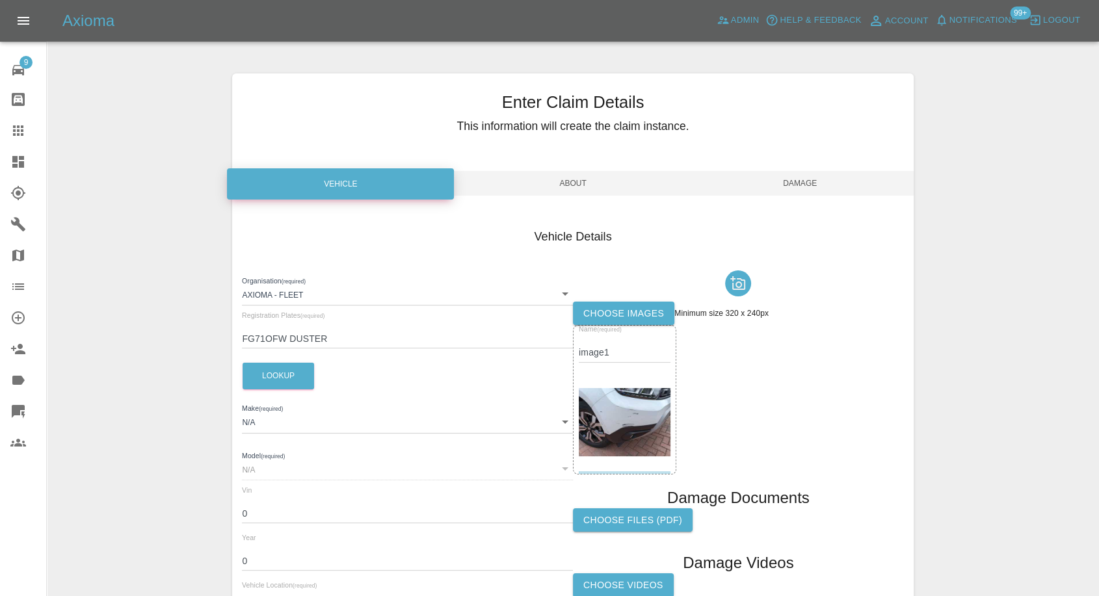
click at [626, 311] on label "Choose images" at bounding box center [623, 314] width 101 height 24
click at [0, 0] on input "Choose images" at bounding box center [0, 0] width 0 height 0
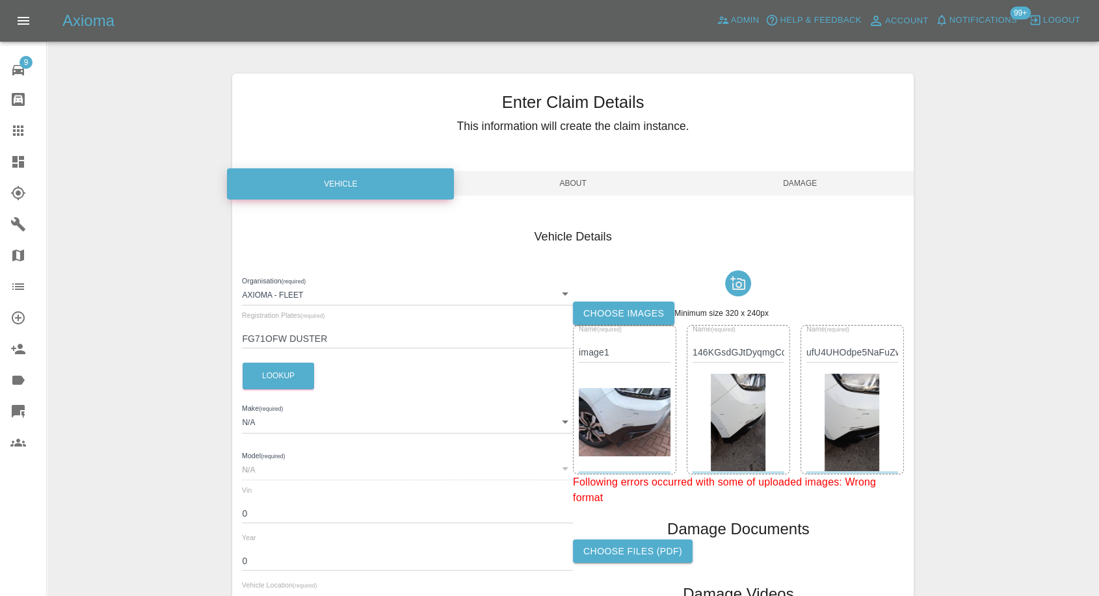
click at [811, 184] on span "Damage" at bounding box center [800, 183] width 227 height 25
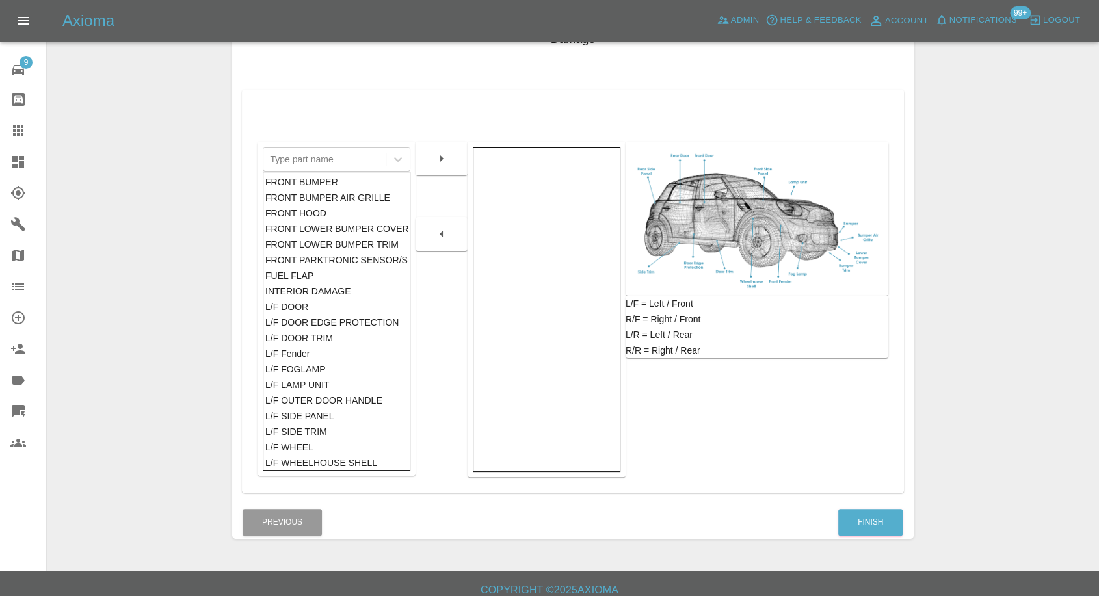
scroll to position [208, 0]
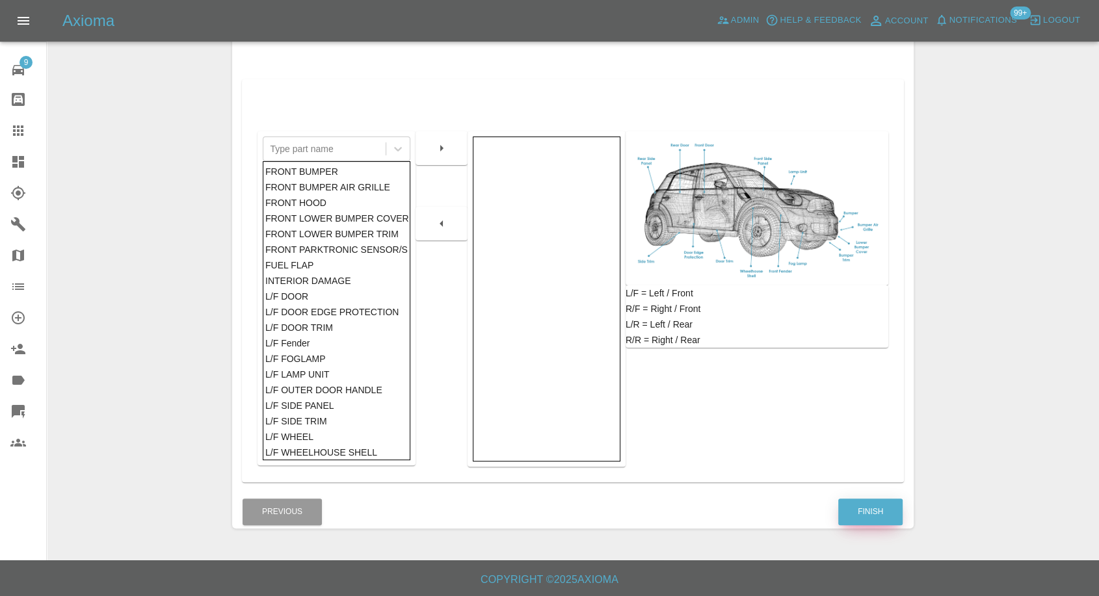
click at [861, 506] on button "Finish" at bounding box center [870, 512] width 64 height 27
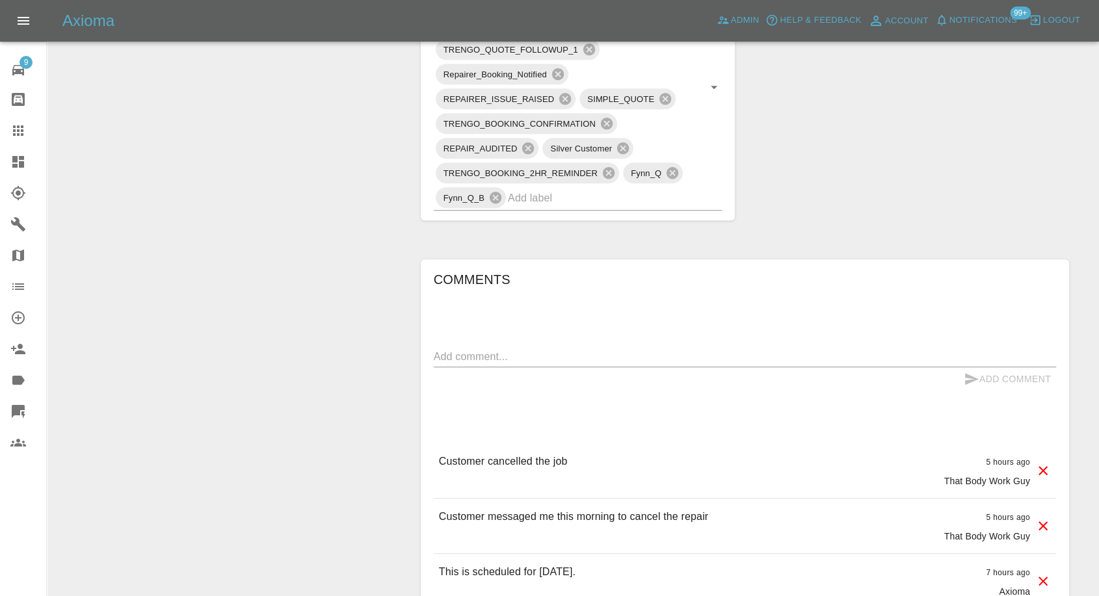
scroll to position [1011, 0]
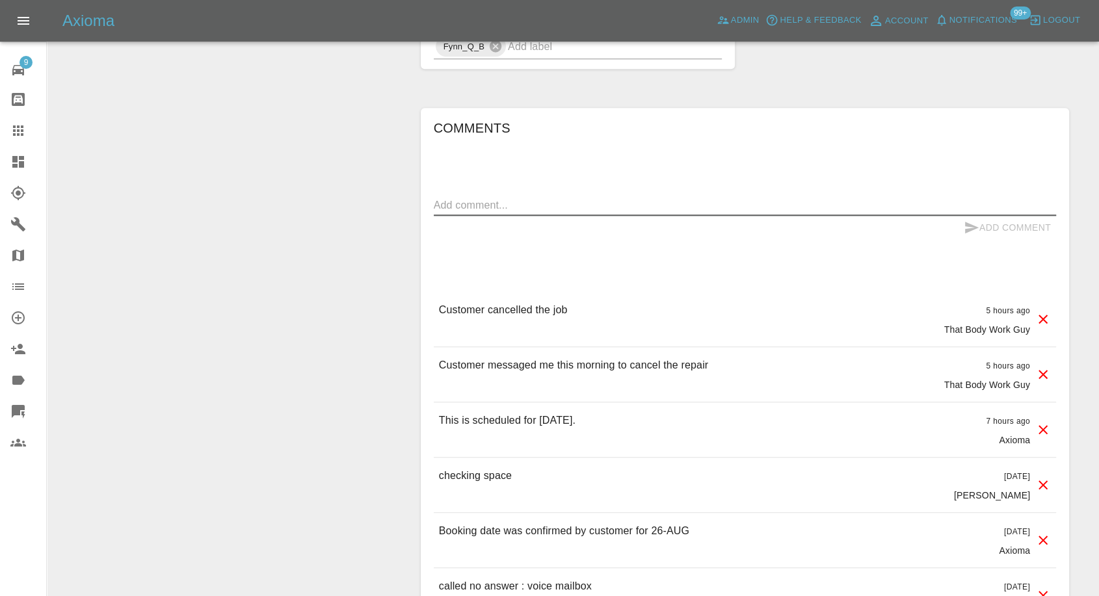
click at [548, 205] on textarea at bounding box center [745, 205] width 622 height 15
paste textarea "Sorry, I think the logistics in my car park will be too tricky to do this so I’…"
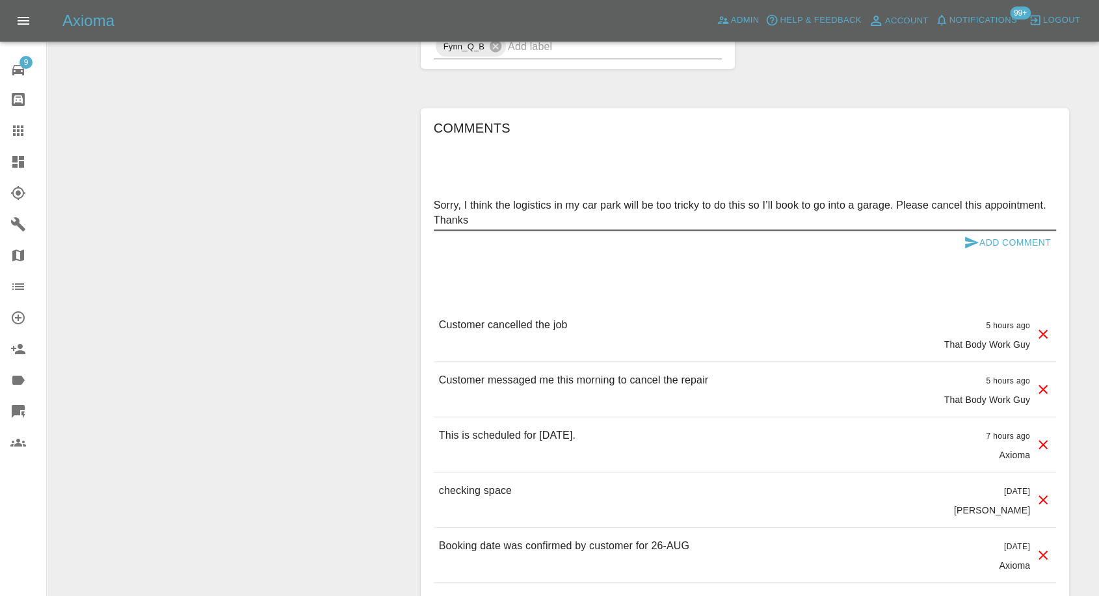
type textarea "Sorry, I think the logistics in my car park will be too tricky to do this so I’…"
click at [967, 247] on icon "submit" at bounding box center [972, 243] width 16 height 16
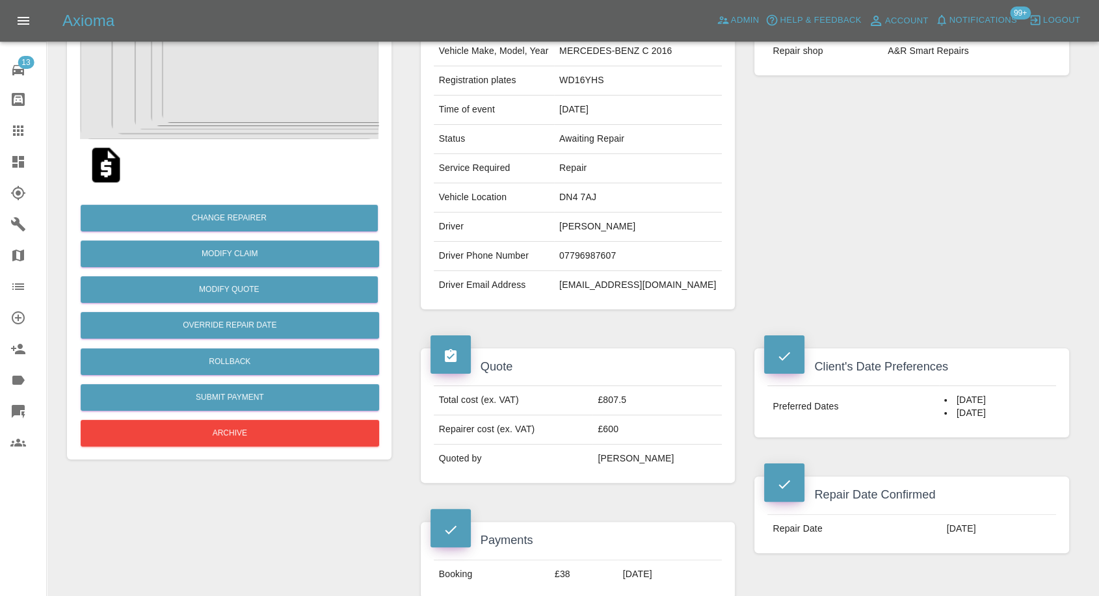
scroll to position [144, 0]
